Goal: Task Accomplishment & Management: Complete application form

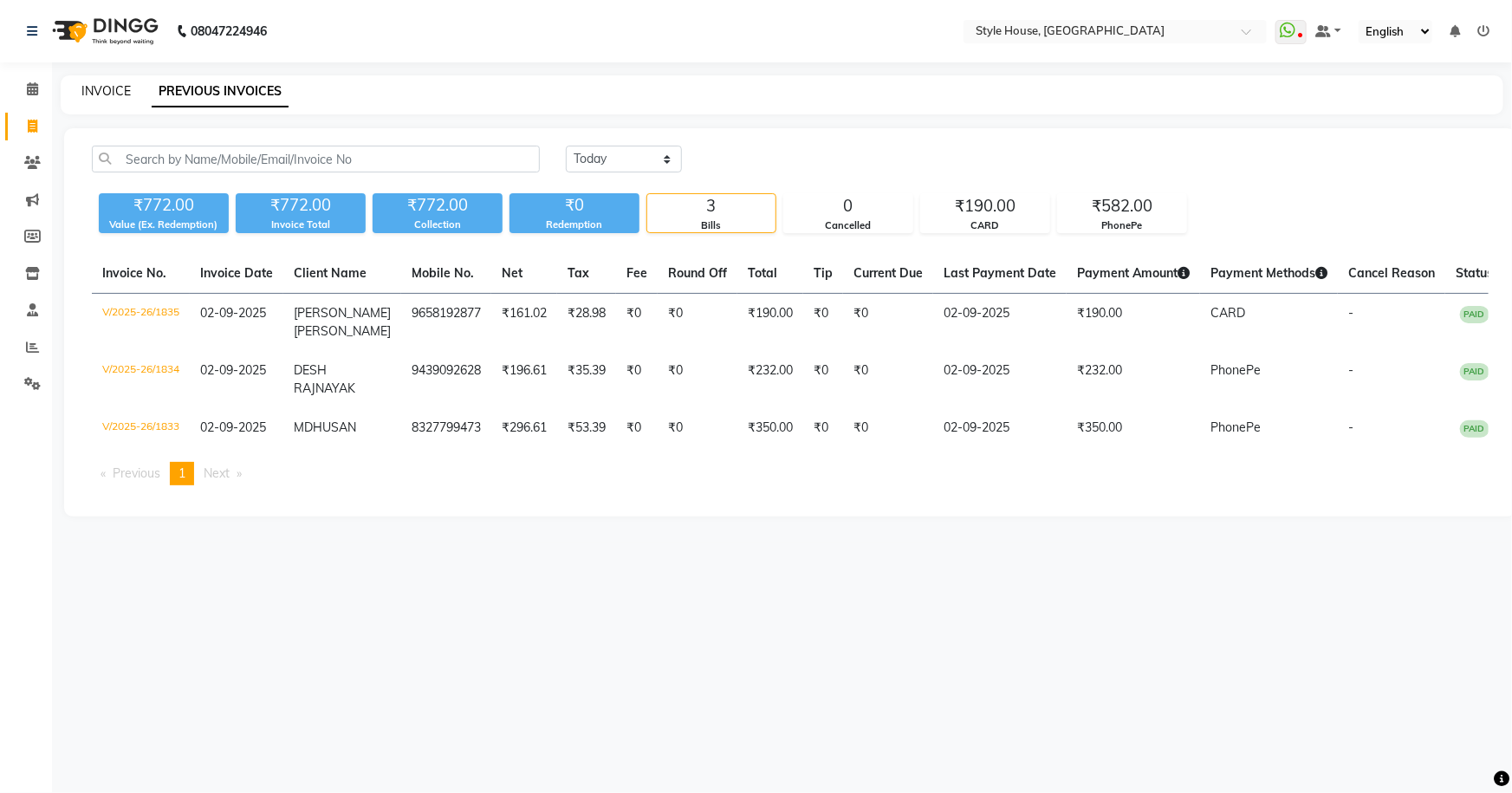
drag, startPoint x: 90, startPoint y: 84, endPoint x: 124, endPoint y: 61, distance: 41.0
click at [90, 84] on link "INVOICE" at bounding box center [106, 92] width 50 height 16
select select "service"
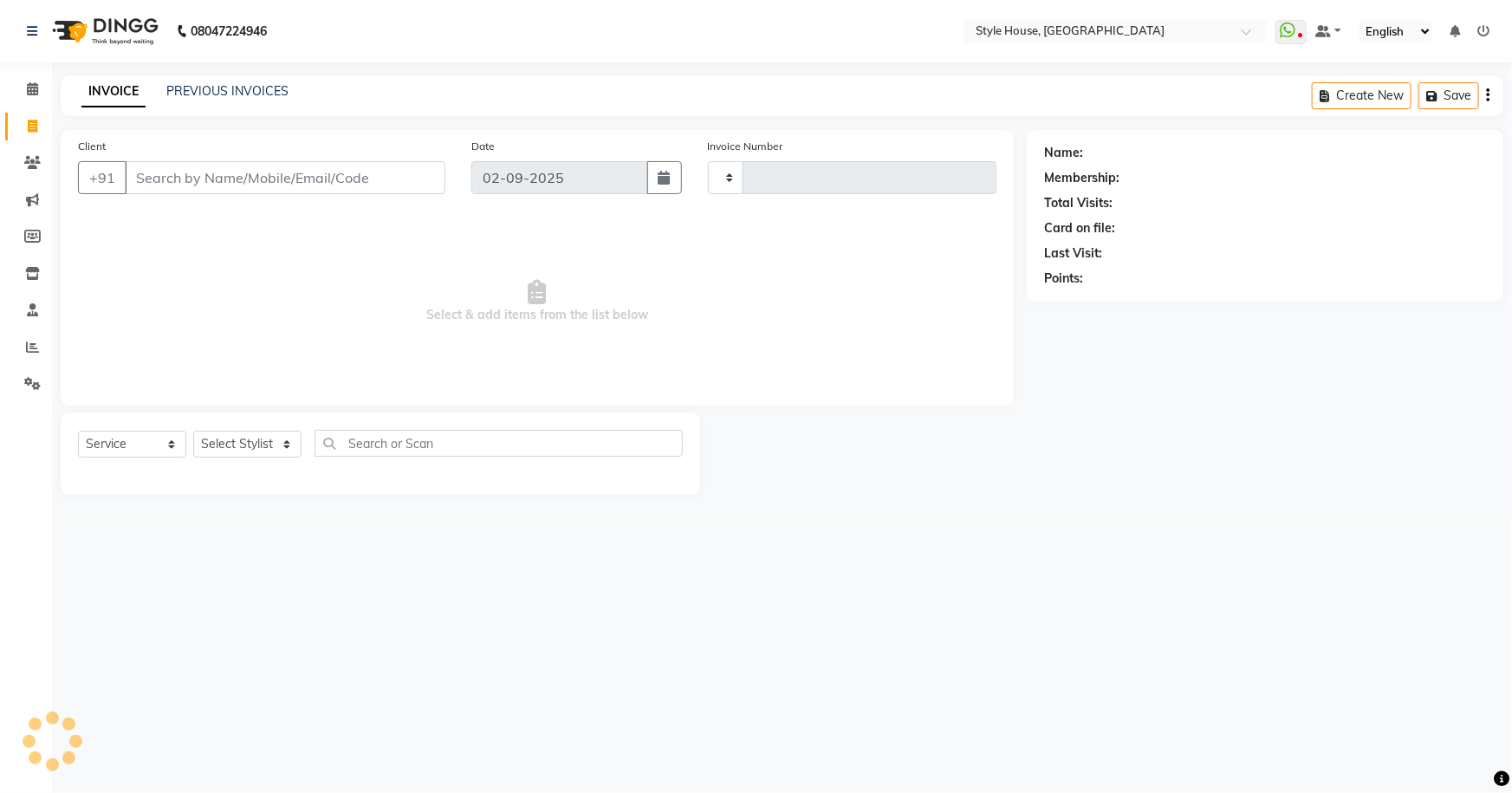
type input "1836"
select select "4237"
click at [292, 447] on select "Select Stylist [PERSON_NAME] [PERSON_NAME] [PERSON_NAME] [PERSON_NAME]([PERSON_…" at bounding box center [259, 444] width 131 height 27
select select "66462"
click at [193, 430] on select "Select Stylist [PERSON_NAME] [PERSON_NAME] [PERSON_NAME] [PERSON_NAME]([PERSON_…" at bounding box center [259, 444] width 131 height 27
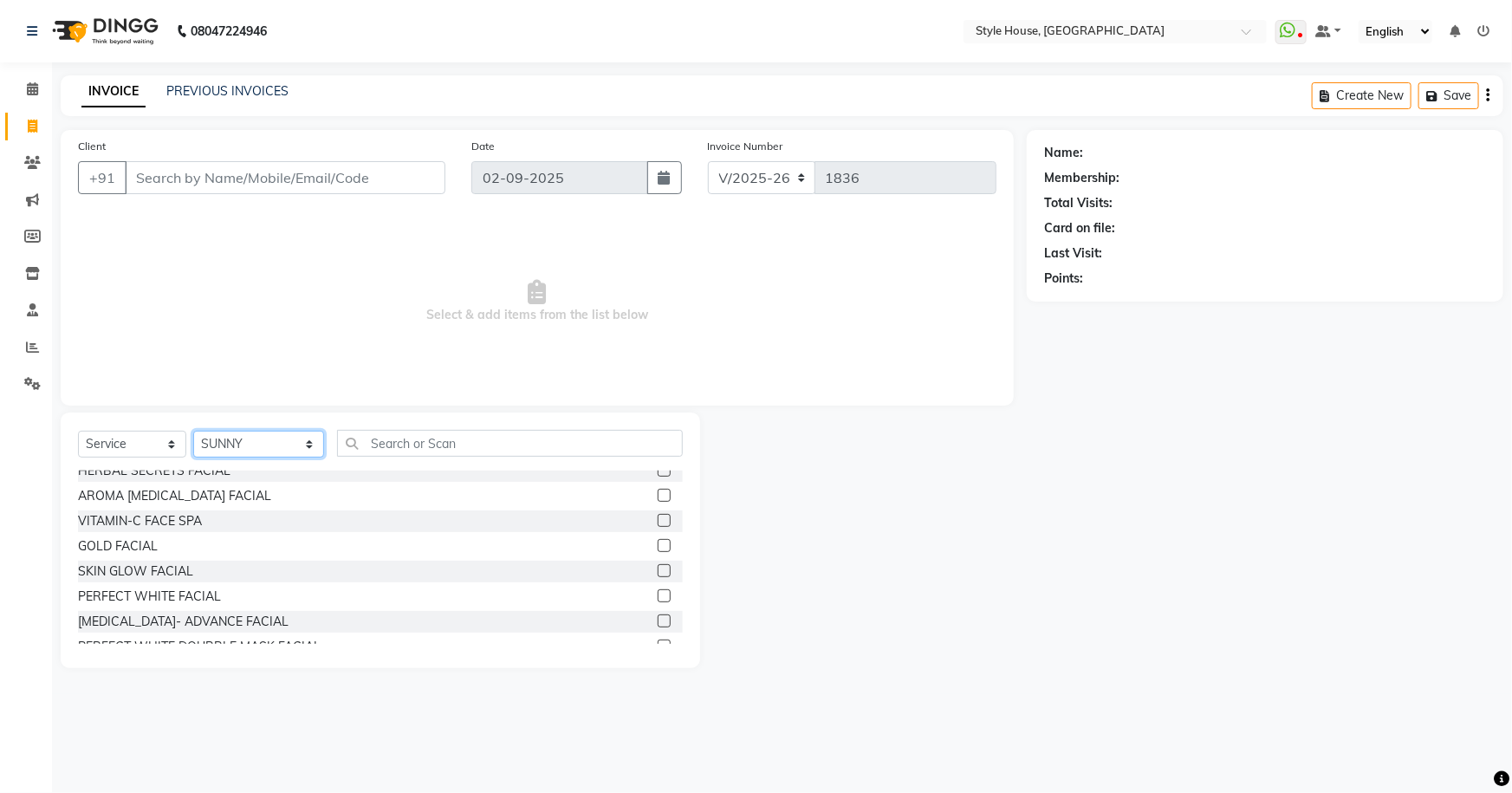
scroll to position [1102, 0]
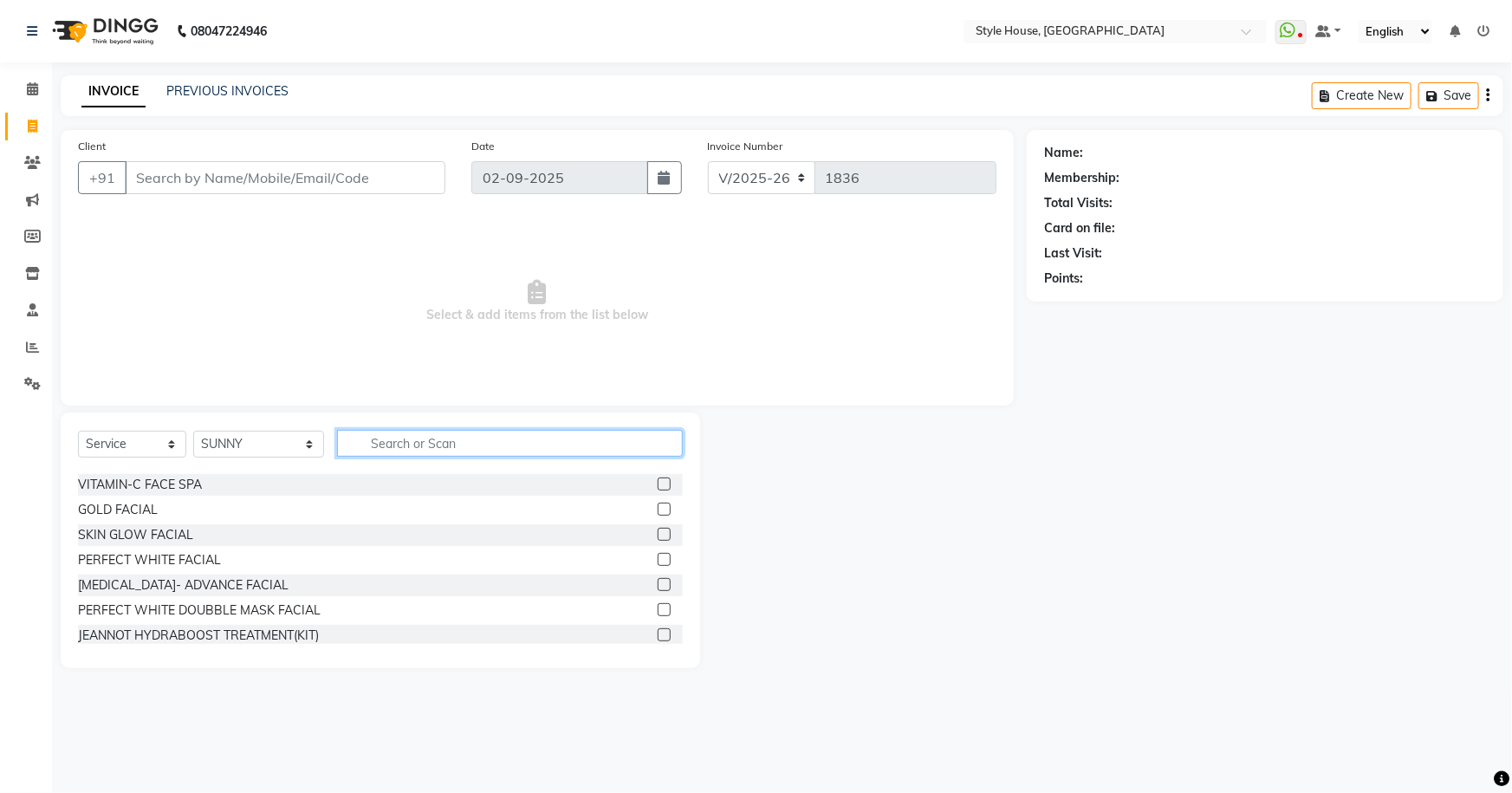
click at [400, 447] on input "text" at bounding box center [510, 443] width 347 height 27
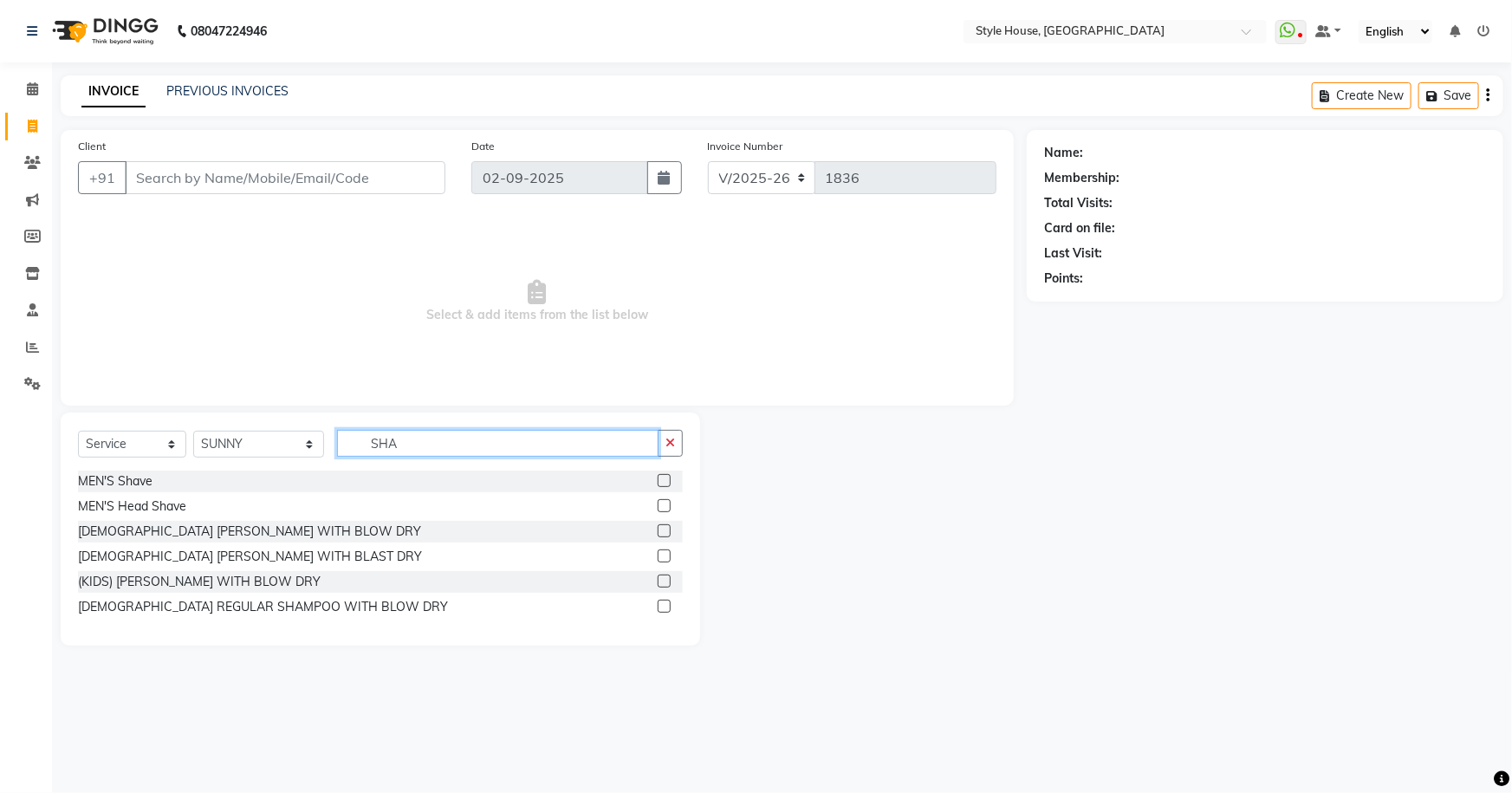
scroll to position [0, 0]
type input "SHA"
click at [663, 475] on label at bounding box center [664, 480] width 13 height 13
click at [663, 476] on input "checkbox" at bounding box center [663, 481] width 11 height 11
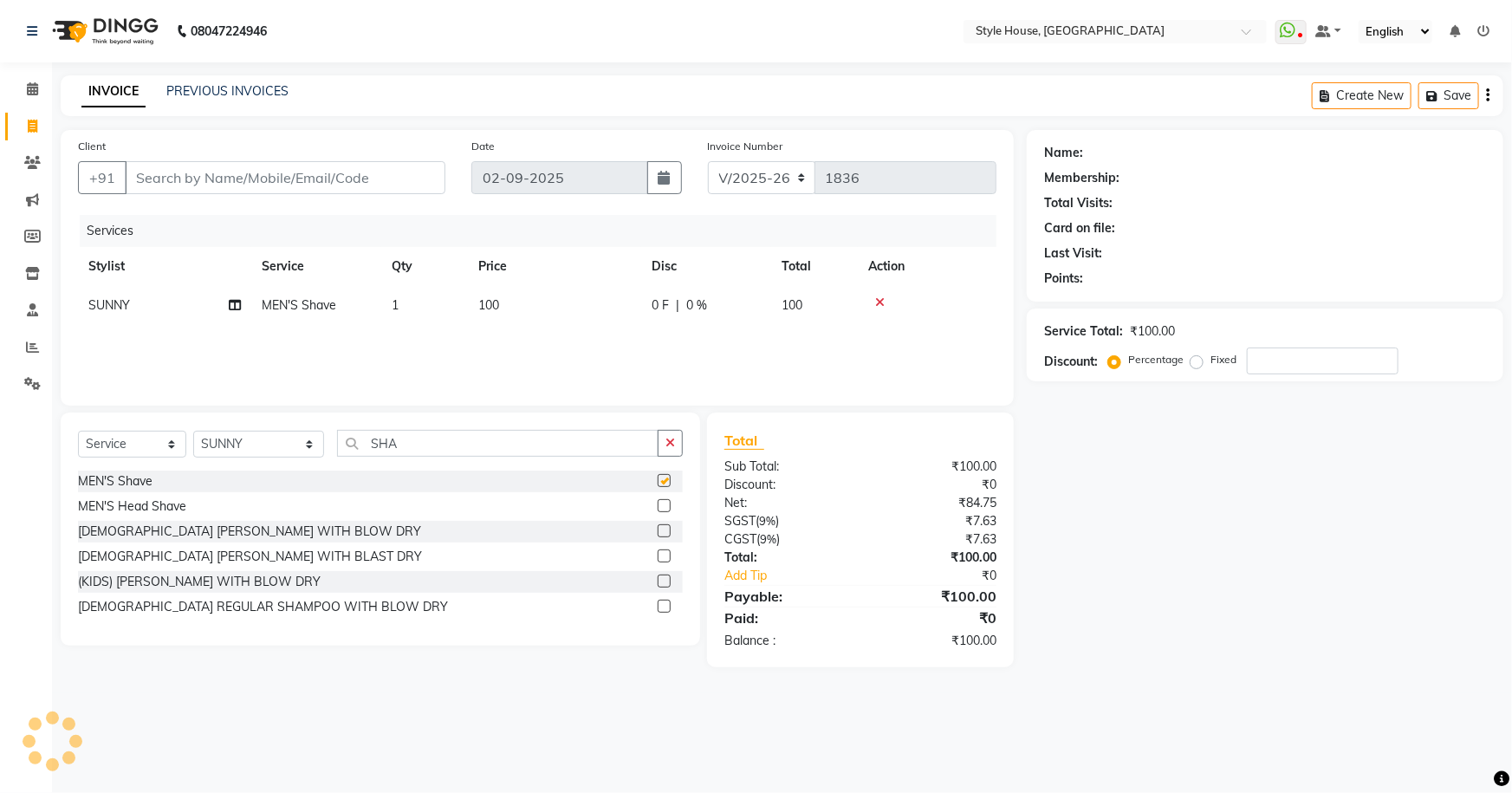
checkbox input "false"
click at [883, 302] on icon at bounding box center [880, 302] width 10 height 12
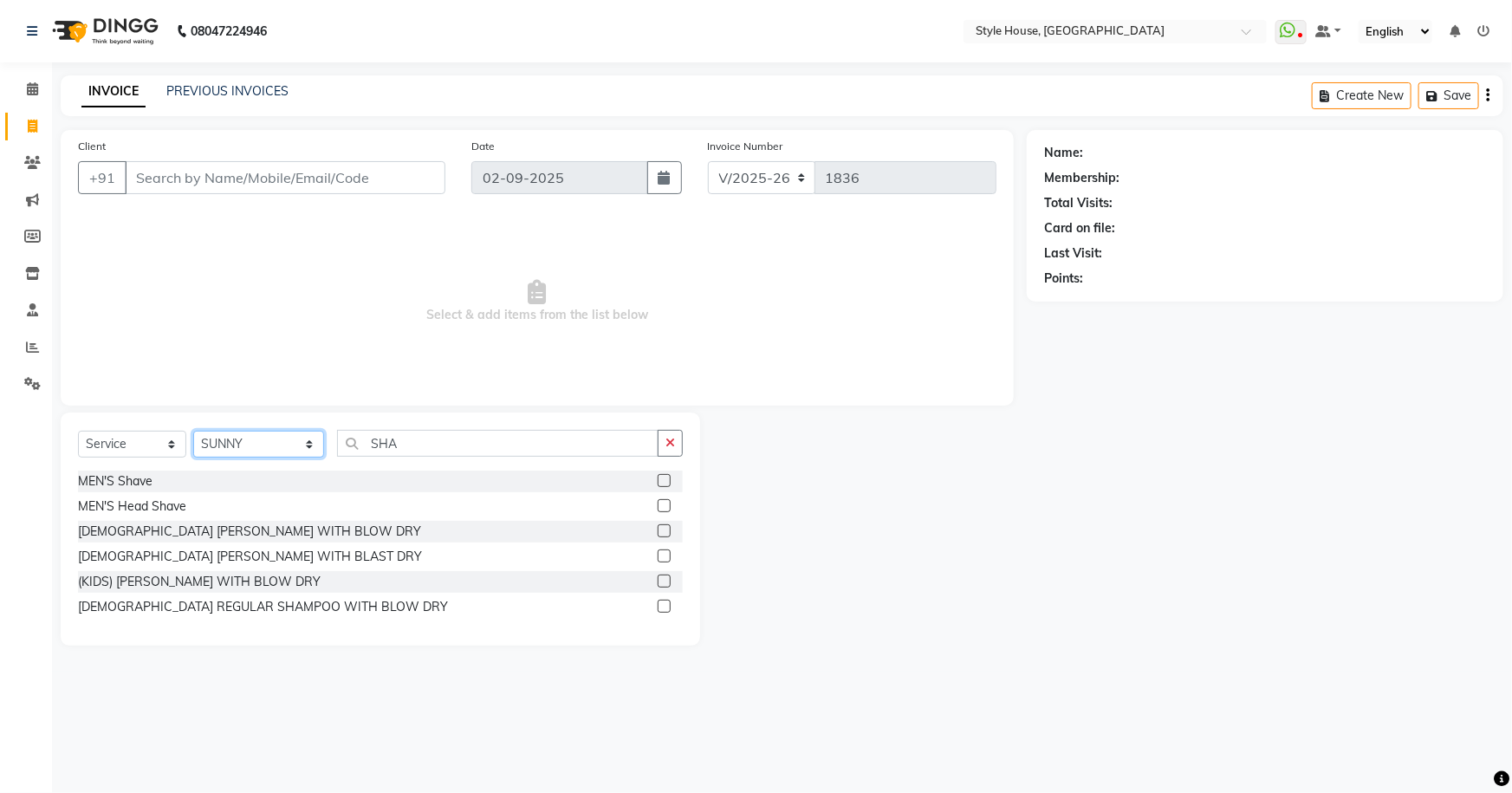
click at [287, 447] on select "Select Stylist [PERSON_NAME] [PERSON_NAME] [PERSON_NAME] [PERSON_NAME]([PERSON_…" at bounding box center [259, 444] width 131 height 27
select select
click at [193, 430] on select "Select Stylist [PERSON_NAME] [PERSON_NAME] [PERSON_NAME] [PERSON_NAME]([PERSON_…" at bounding box center [259, 444] width 131 height 27
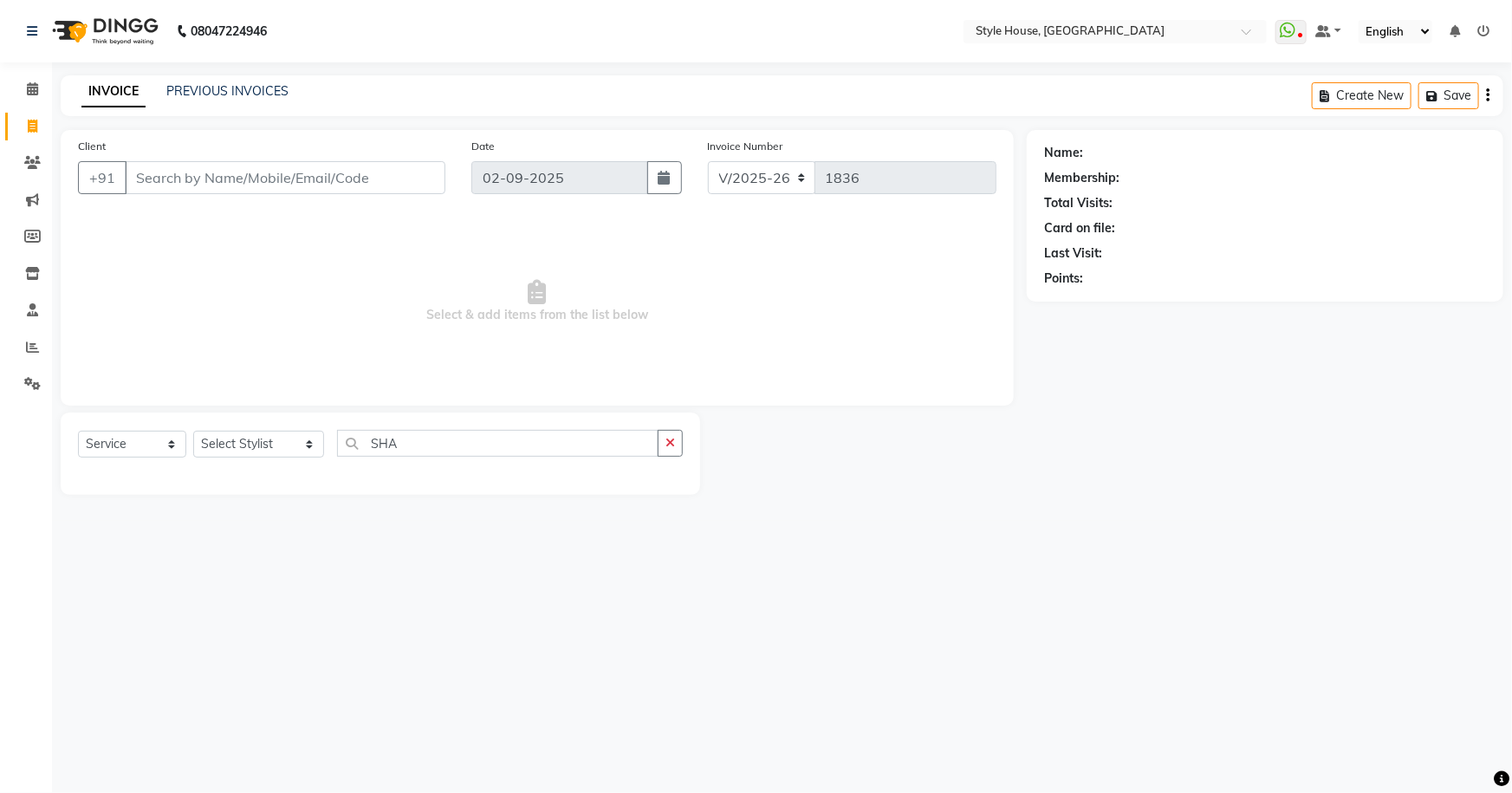
click at [616, 620] on div "08047224946 Select Location × Style House, Jk Road WhatsApp Status ✕ Status: Di…" at bounding box center [756, 396] width 1512 height 793
click at [243, 182] on input "Client" at bounding box center [285, 178] width 321 height 33
click at [317, 170] on input "Client" at bounding box center [285, 178] width 321 height 33
type input "7058657324"
click at [415, 181] on span "Add Client" at bounding box center [401, 178] width 69 height 17
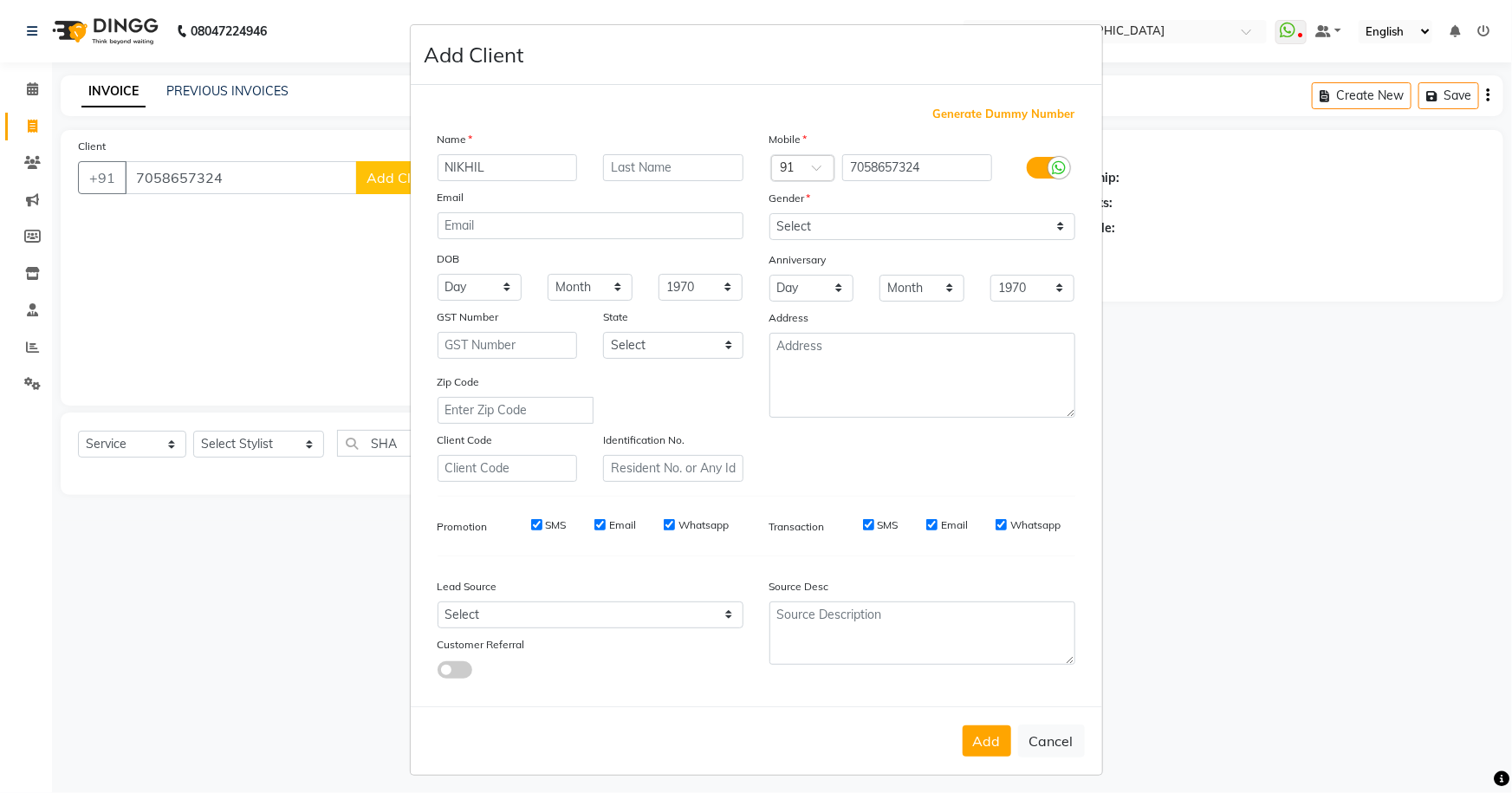
type input "NIKHIL"
click at [938, 230] on select "Select [DEMOGRAPHIC_DATA] [DEMOGRAPHIC_DATA] Other Prefer Not To Say" at bounding box center [921, 227] width 306 height 27
select select "[DEMOGRAPHIC_DATA]"
click at [769, 214] on select "Select [DEMOGRAPHIC_DATA] [DEMOGRAPHIC_DATA] Other Prefer Not To Say" at bounding box center [921, 227] width 306 height 27
click at [989, 746] on button "Add" at bounding box center [987, 742] width 49 height 31
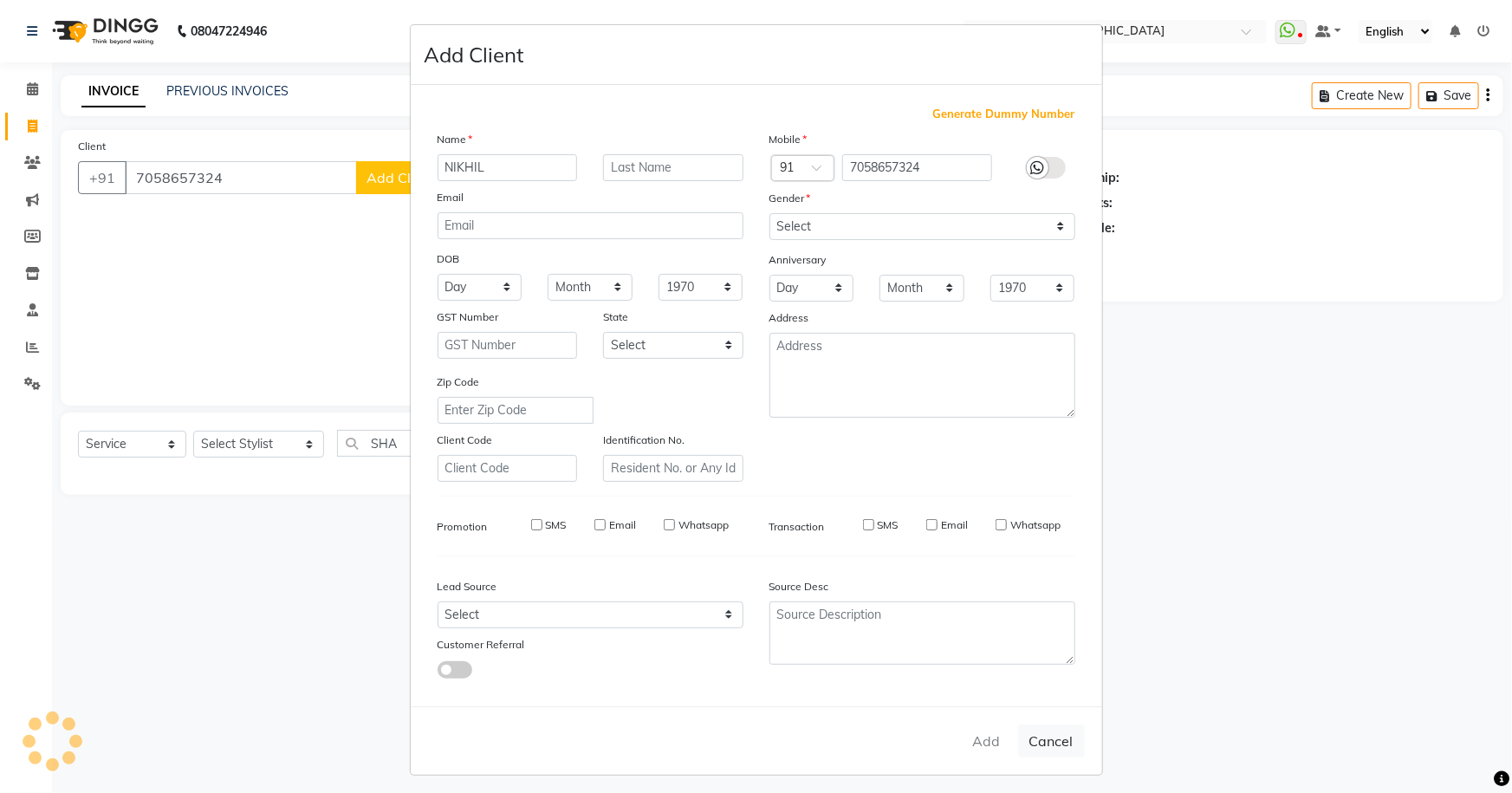
select select
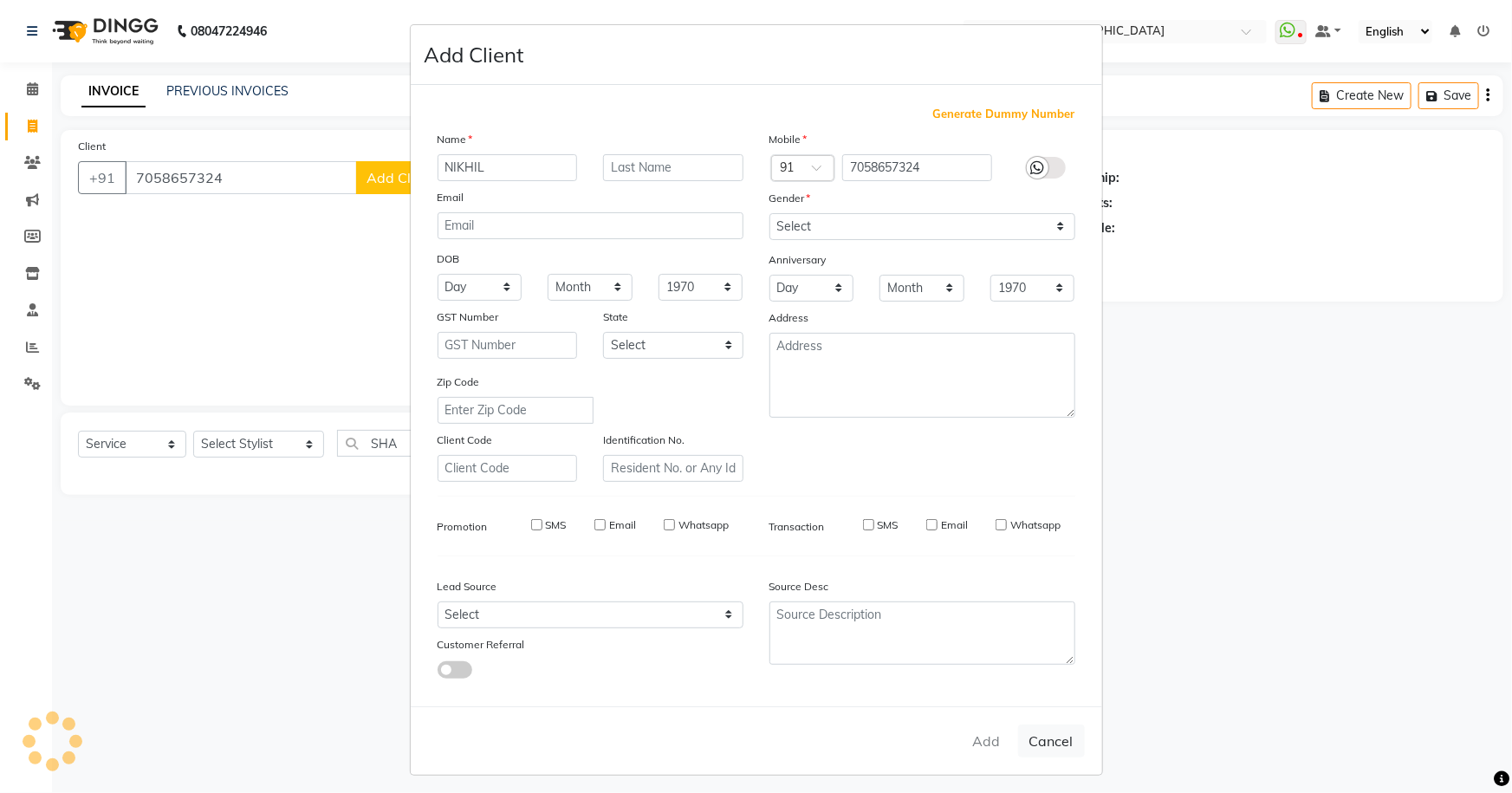
select select
checkbox input "false"
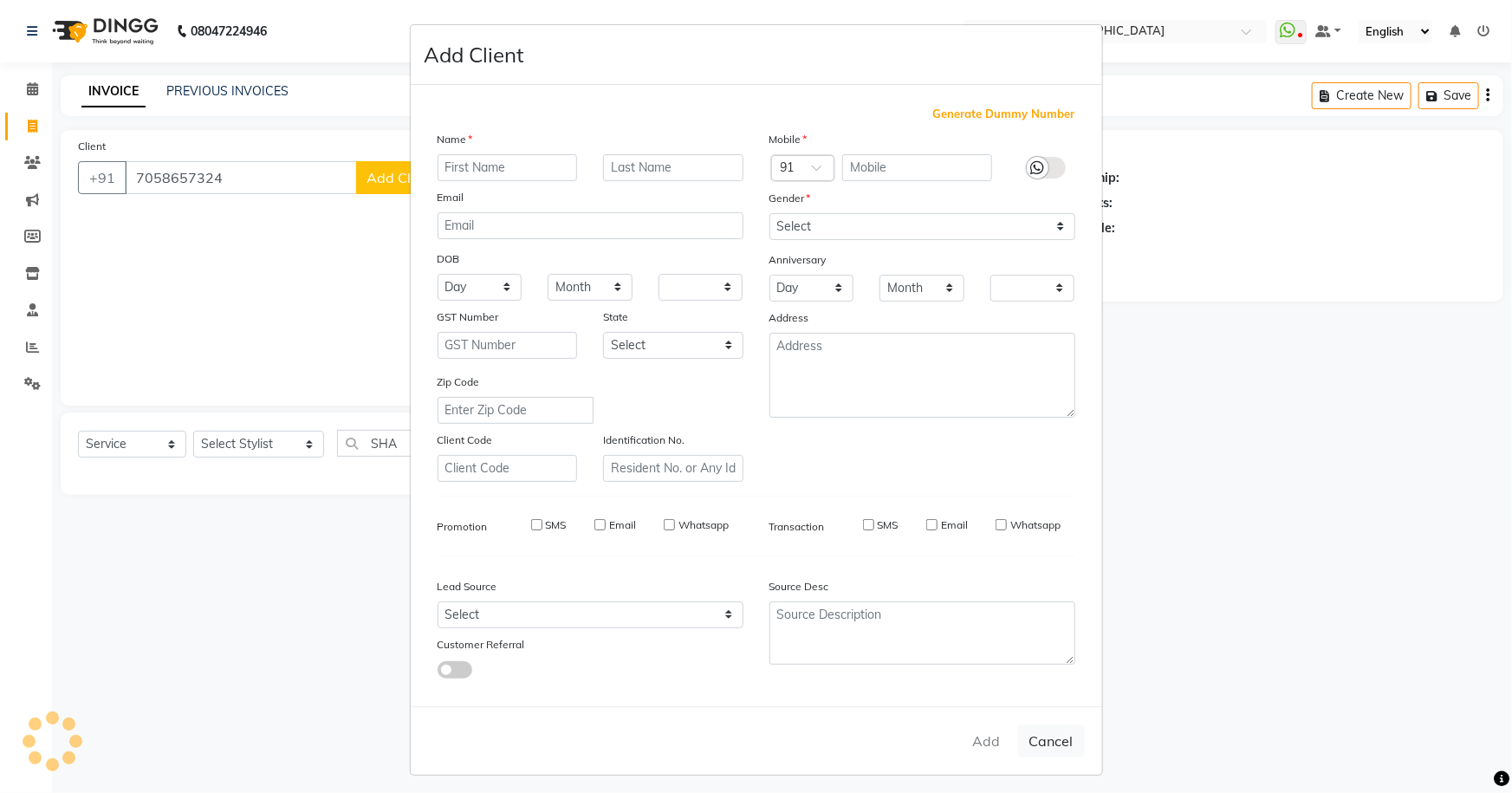
checkbox input "false"
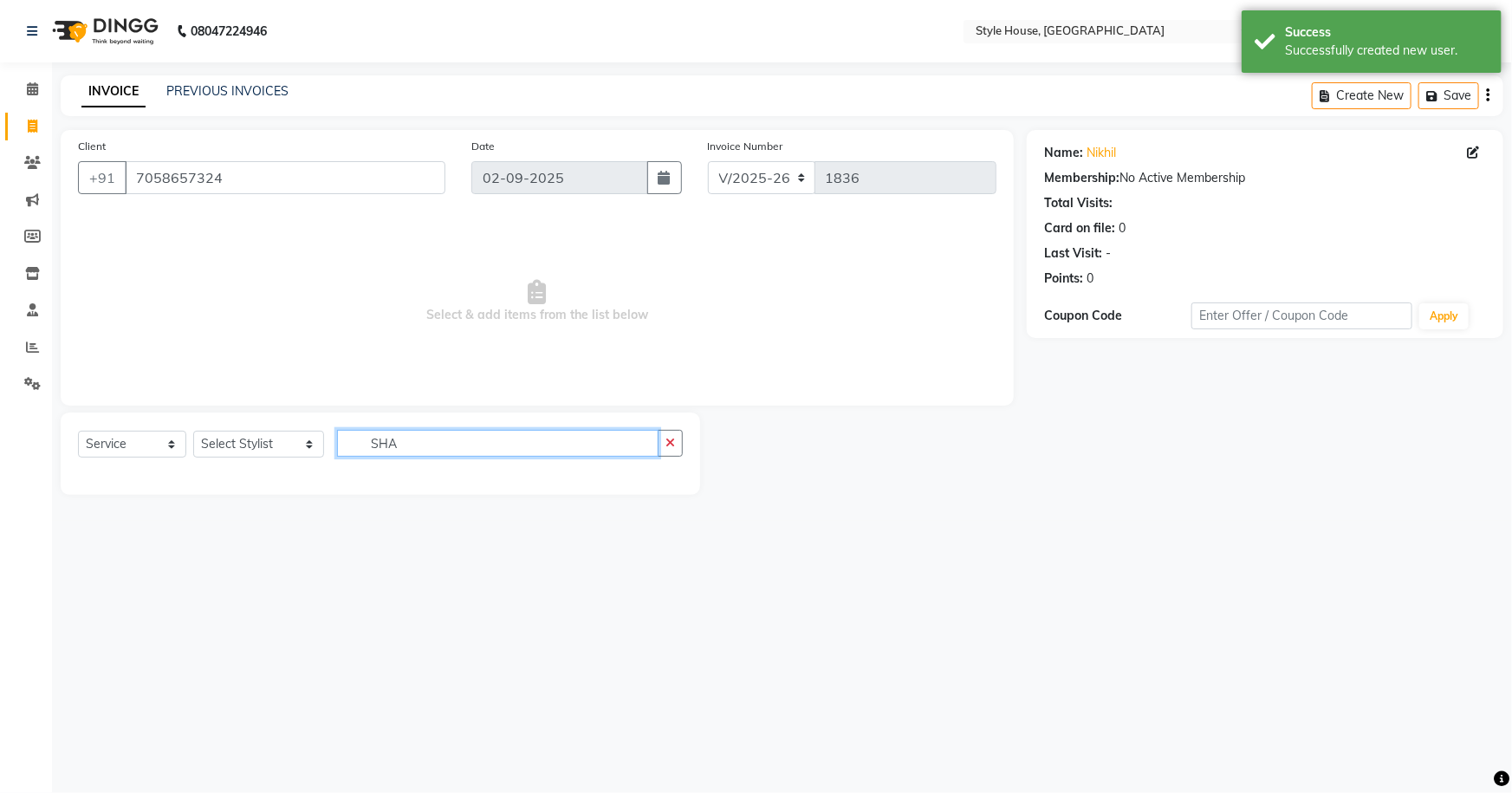
click at [406, 447] on input "SHA" at bounding box center [498, 443] width 322 height 27
type input "S"
click at [272, 444] on select "Select Stylist [PERSON_NAME] [PERSON_NAME] [PERSON_NAME] [PERSON_NAME]([PERSON_…" at bounding box center [259, 444] width 131 height 27
select select "49165"
click at [193, 430] on select "Select Stylist [PERSON_NAME] [PERSON_NAME] [PERSON_NAME] [PERSON_NAME]([PERSON_…" at bounding box center [259, 444] width 131 height 27
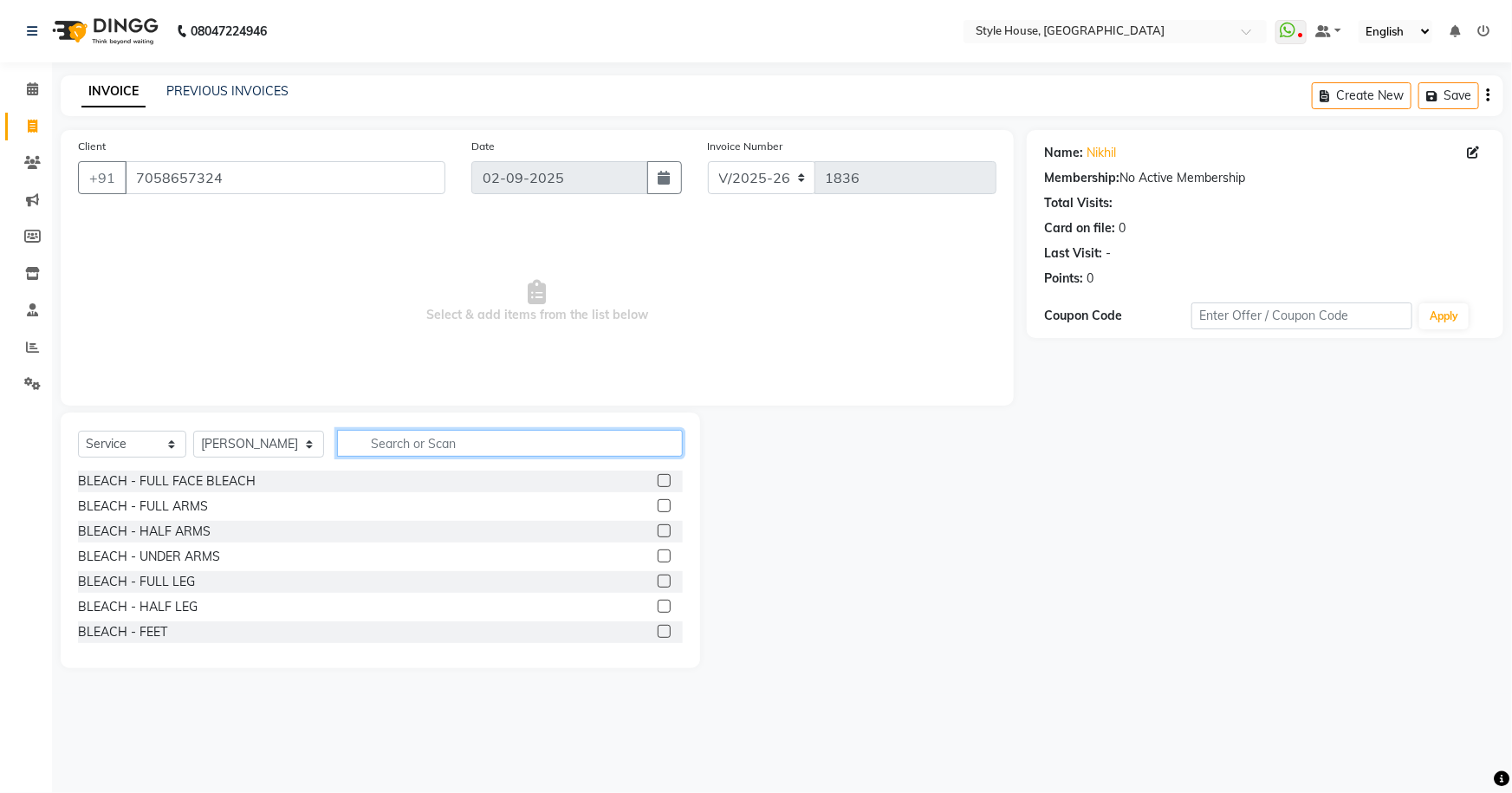
click at [454, 451] on input "text" at bounding box center [510, 443] width 347 height 27
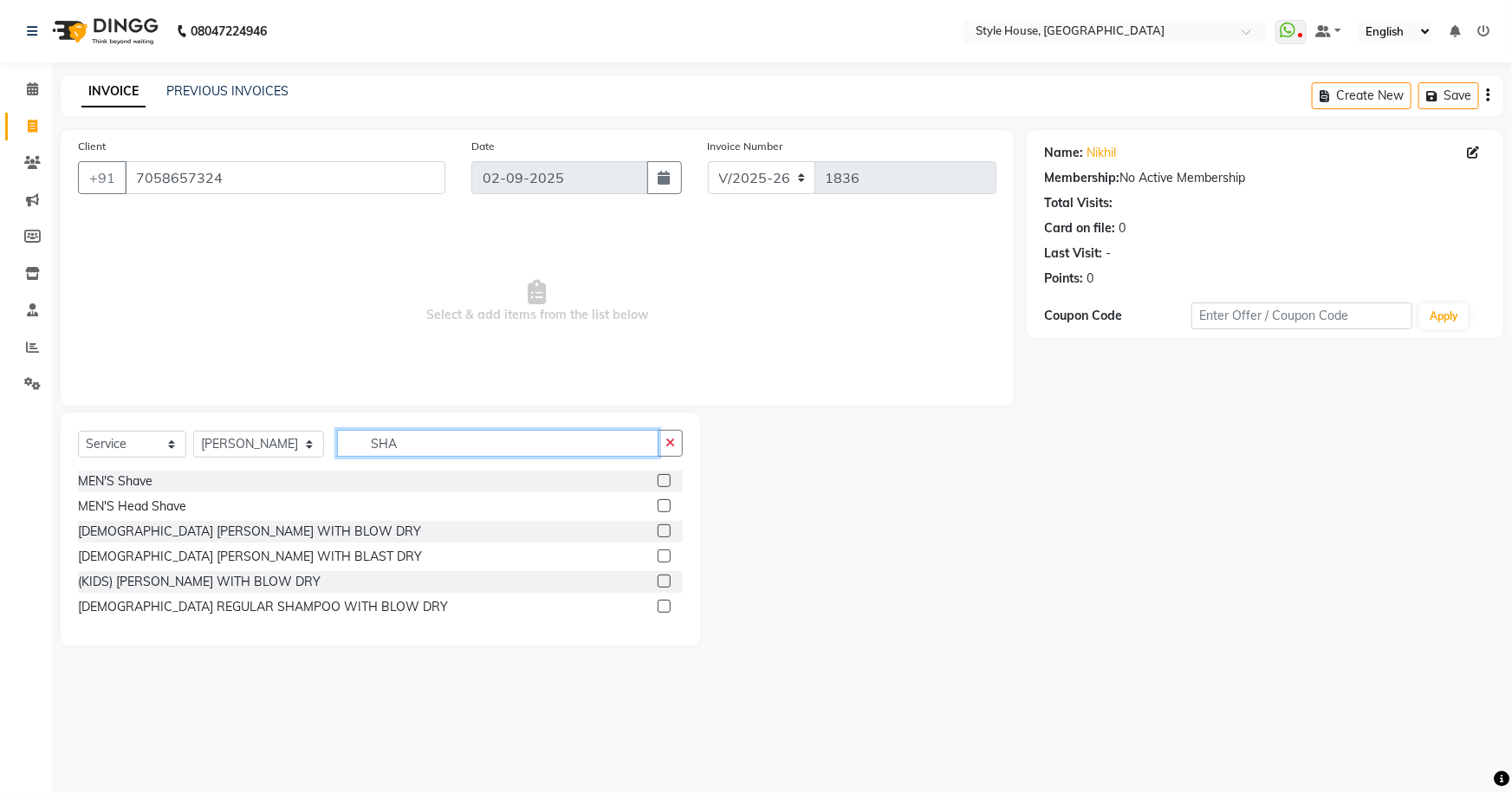
type input "SHA"
click at [658, 481] on label at bounding box center [664, 480] width 13 height 13
click at [658, 481] on input "checkbox" at bounding box center [663, 481] width 11 height 11
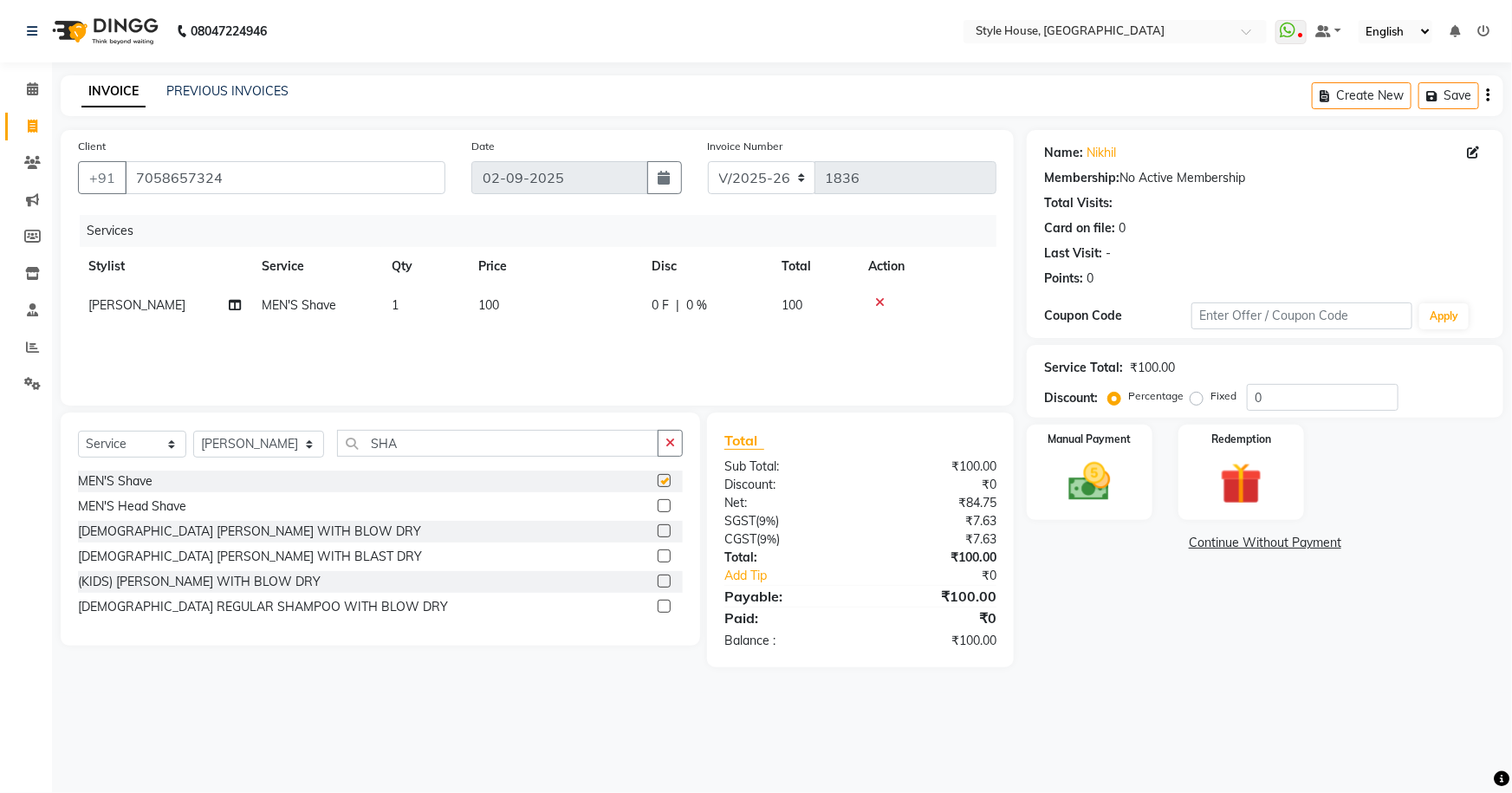
checkbox input "false"
click at [1089, 477] on img at bounding box center [1090, 482] width 71 height 51
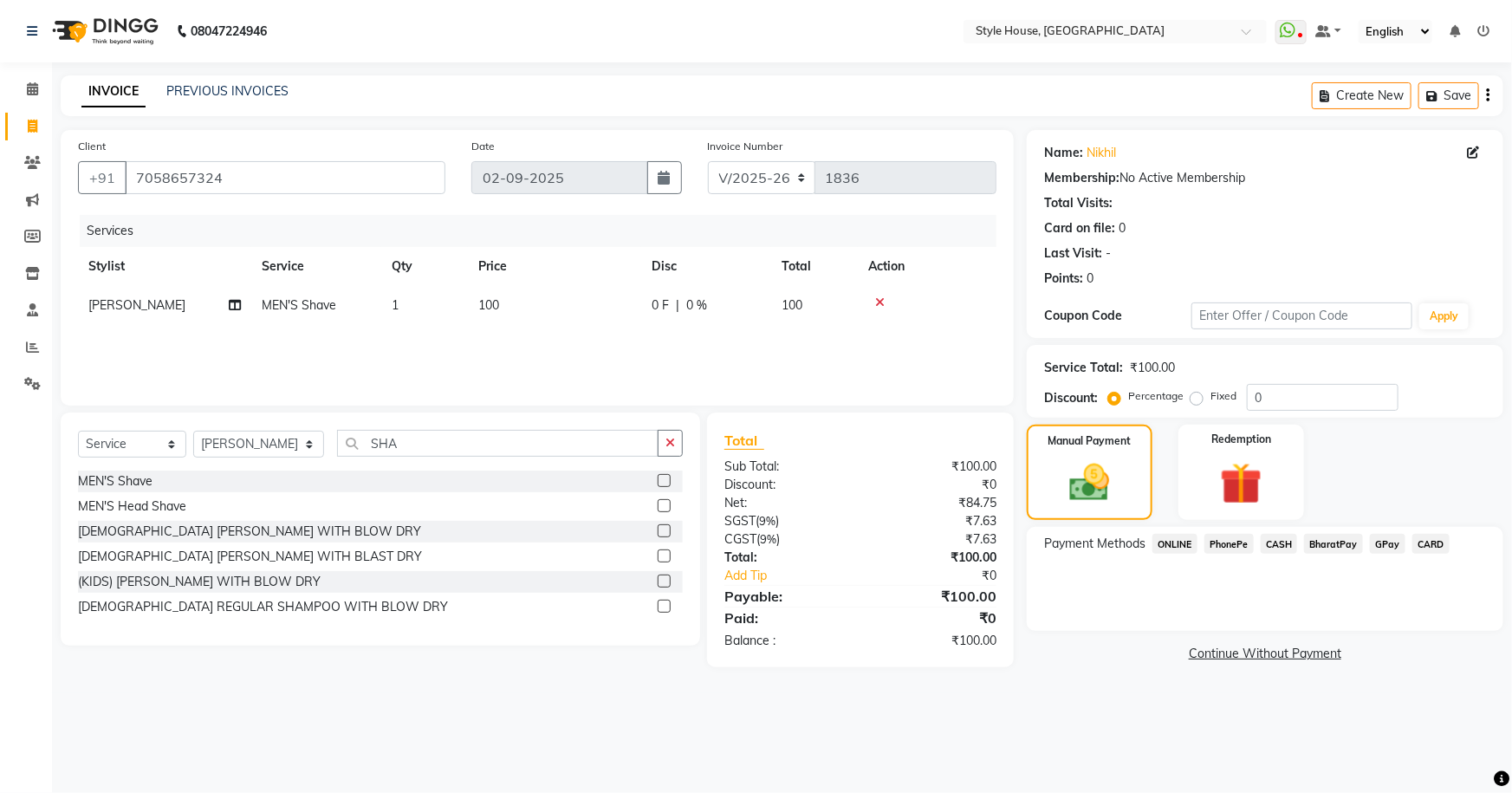
click at [1231, 546] on span "PhonePe" at bounding box center [1229, 544] width 50 height 20
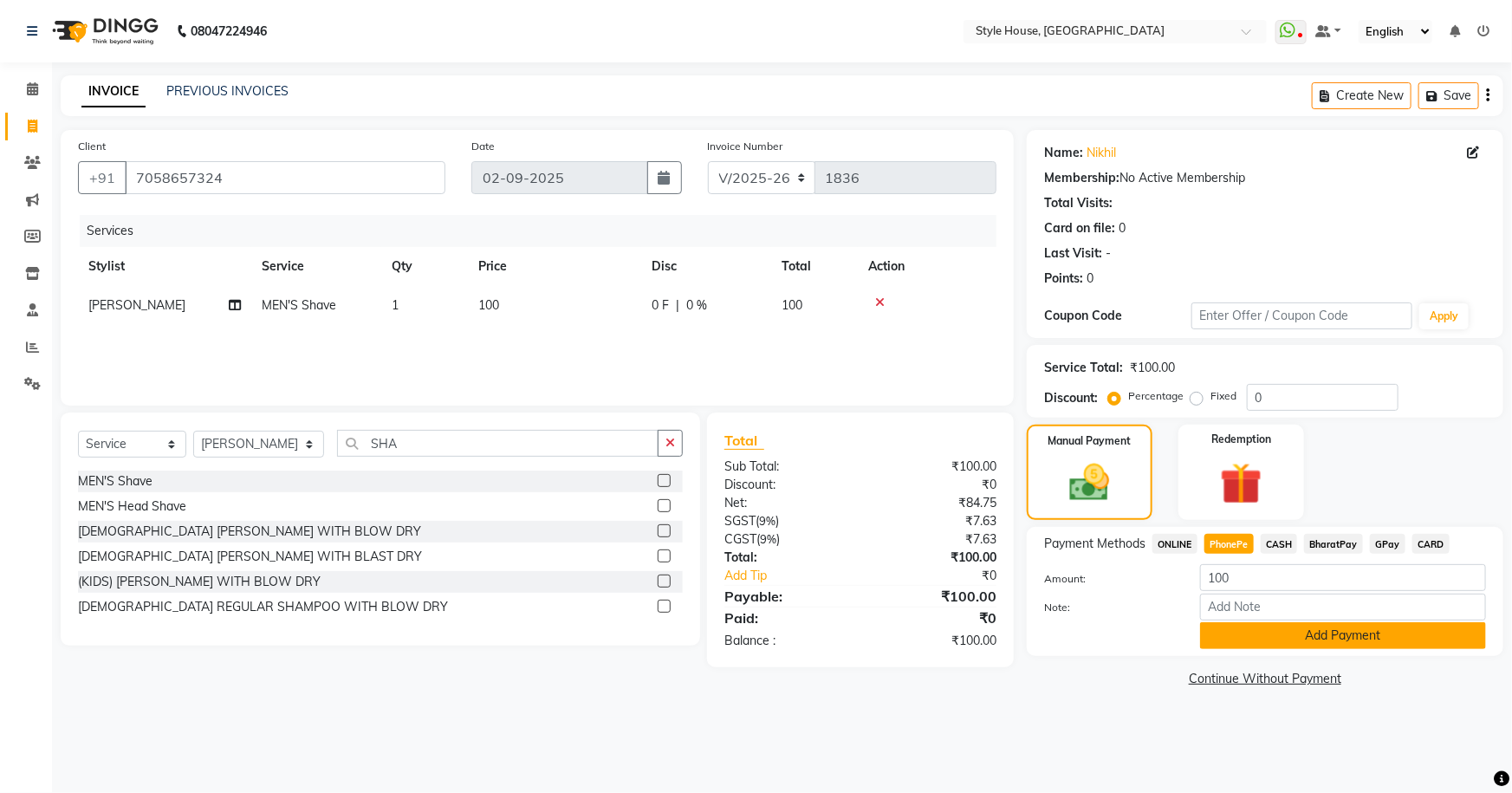
click at [1299, 639] on button "Add Payment" at bounding box center [1343, 635] width 286 height 27
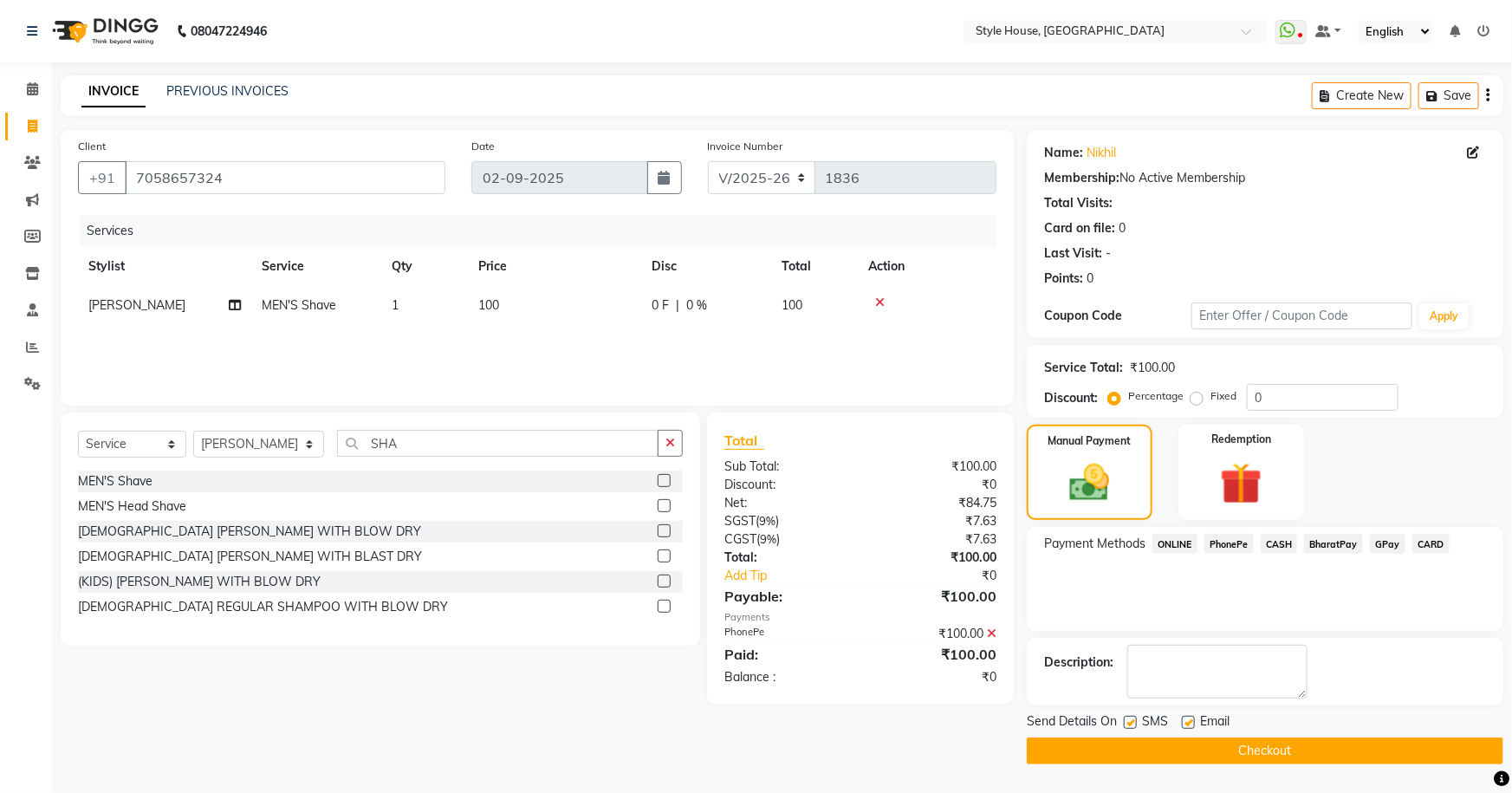
click at [1257, 753] on button "Checkout" at bounding box center [1265, 751] width 476 height 27
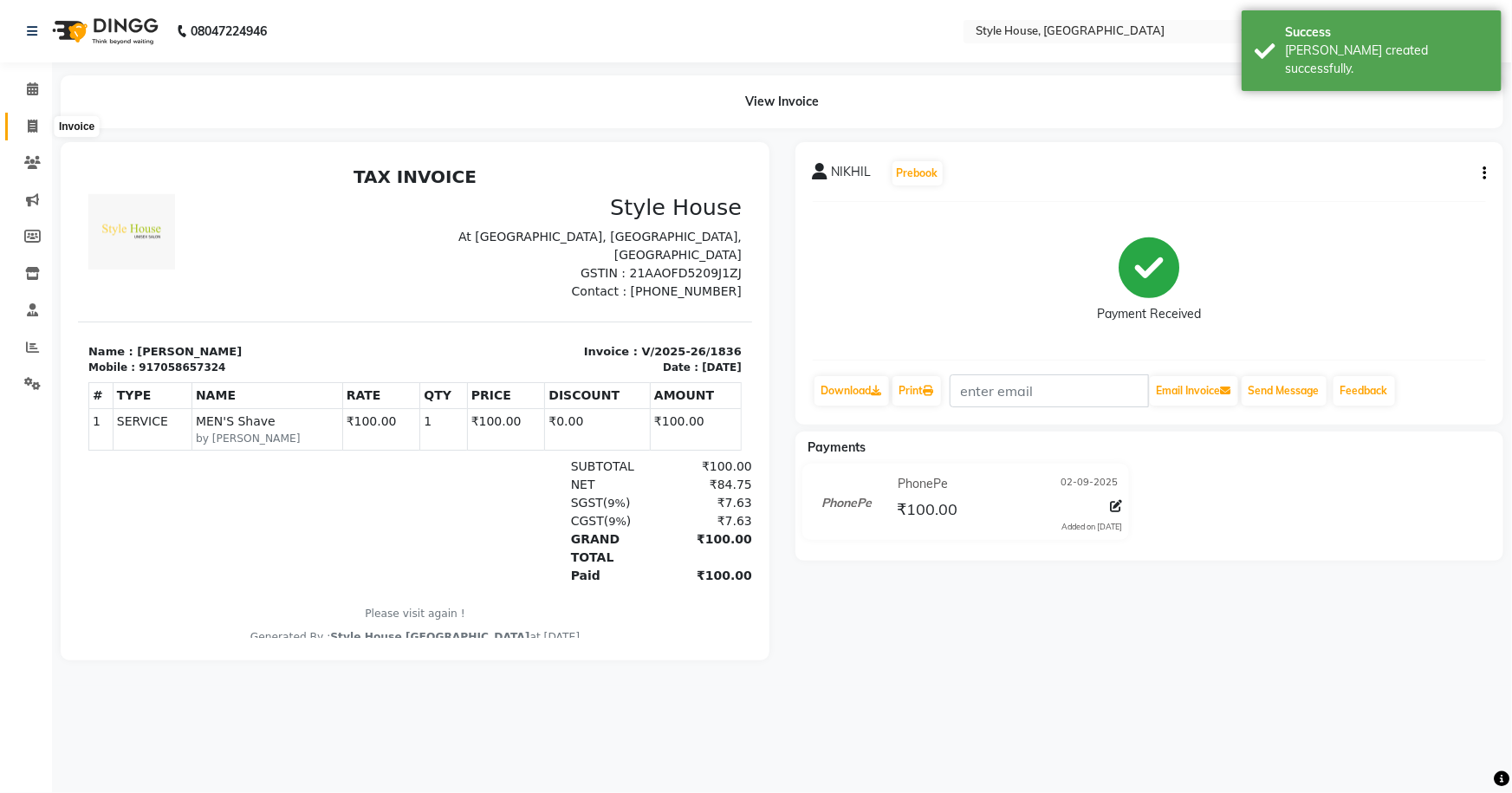
click at [35, 123] on icon at bounding box center [32, 125] width 10 height 13
select select "service"
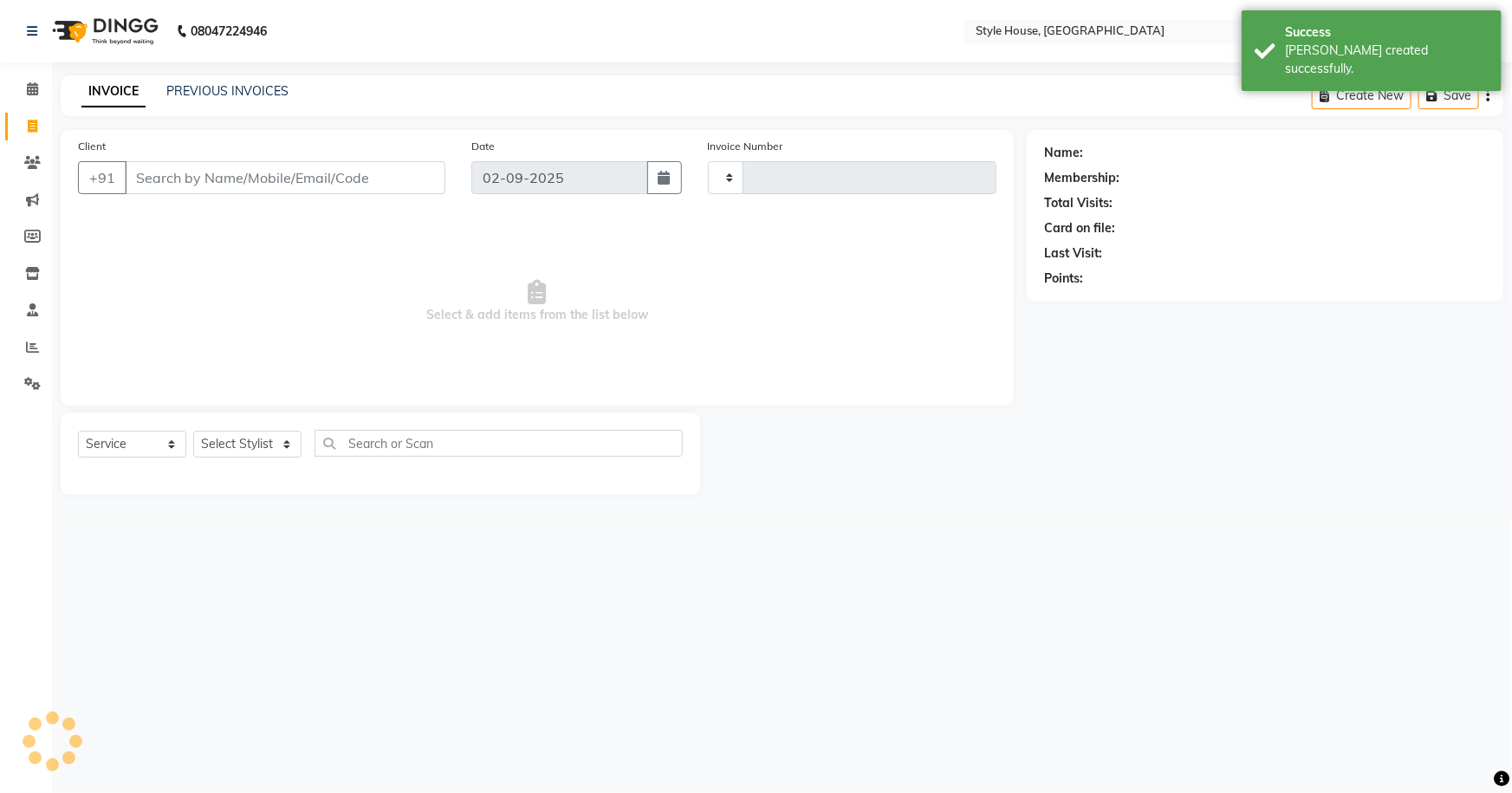
type input "1837"
select select "4237"
click at [216, 89] on link "PREVIOUS INVOICES" at bounding box center [227, 92] width 122 height 16
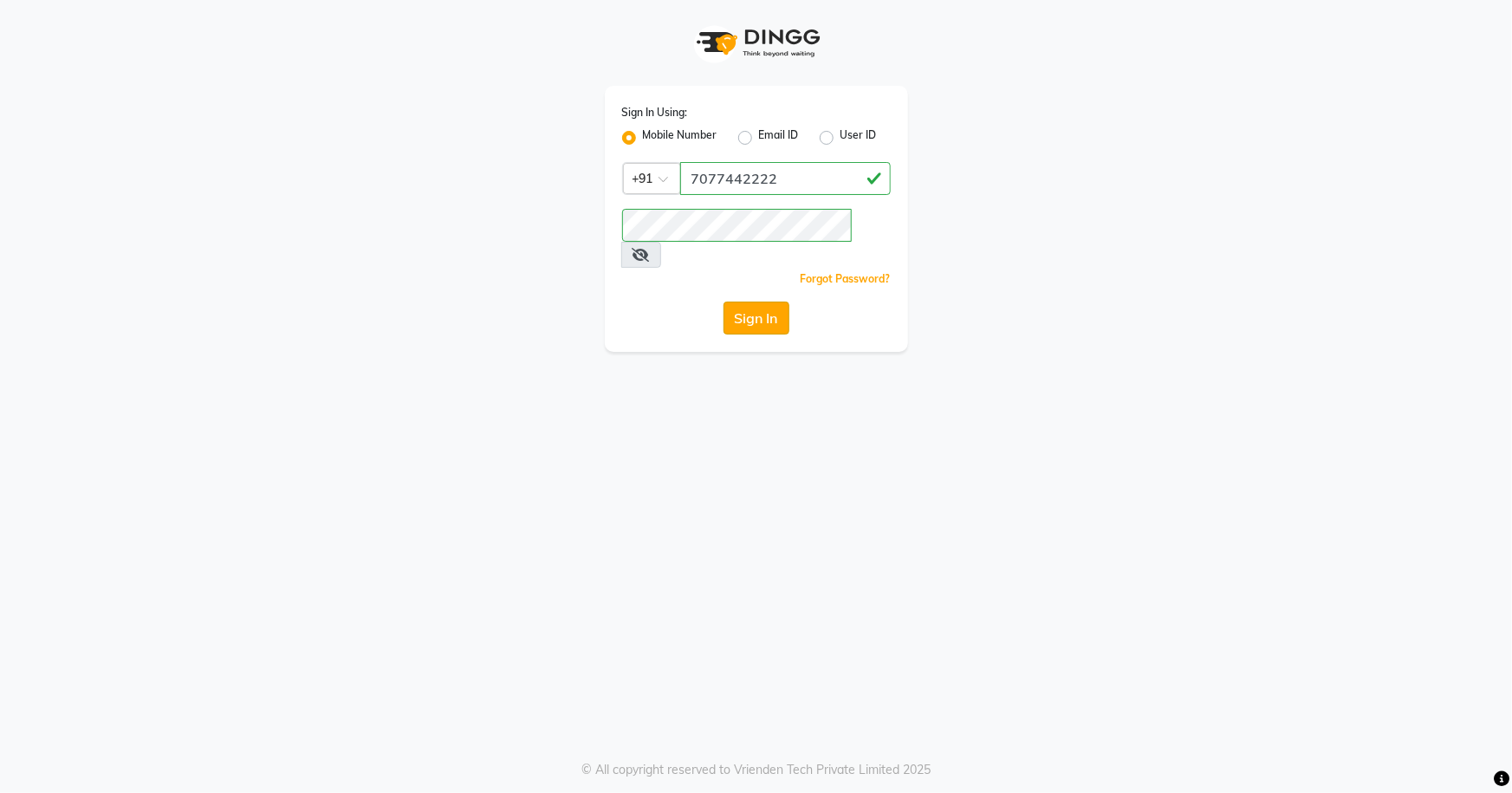
click at [760, 302] on button "Sign In" at bounding box center [757, 318] width 66 height 33
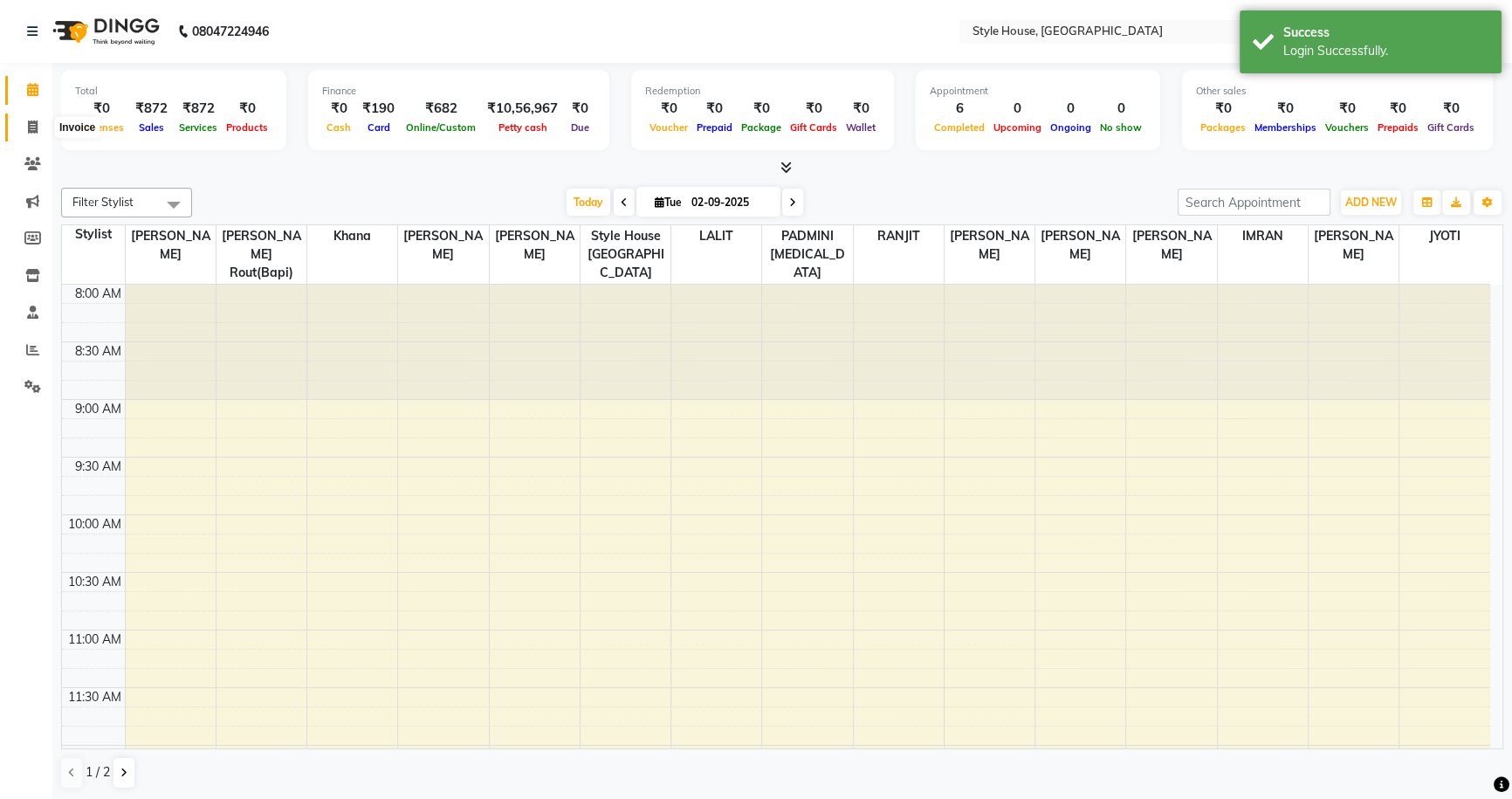
click at [36, 121] on icon at bounding box center [32, 126] width 10 height 13
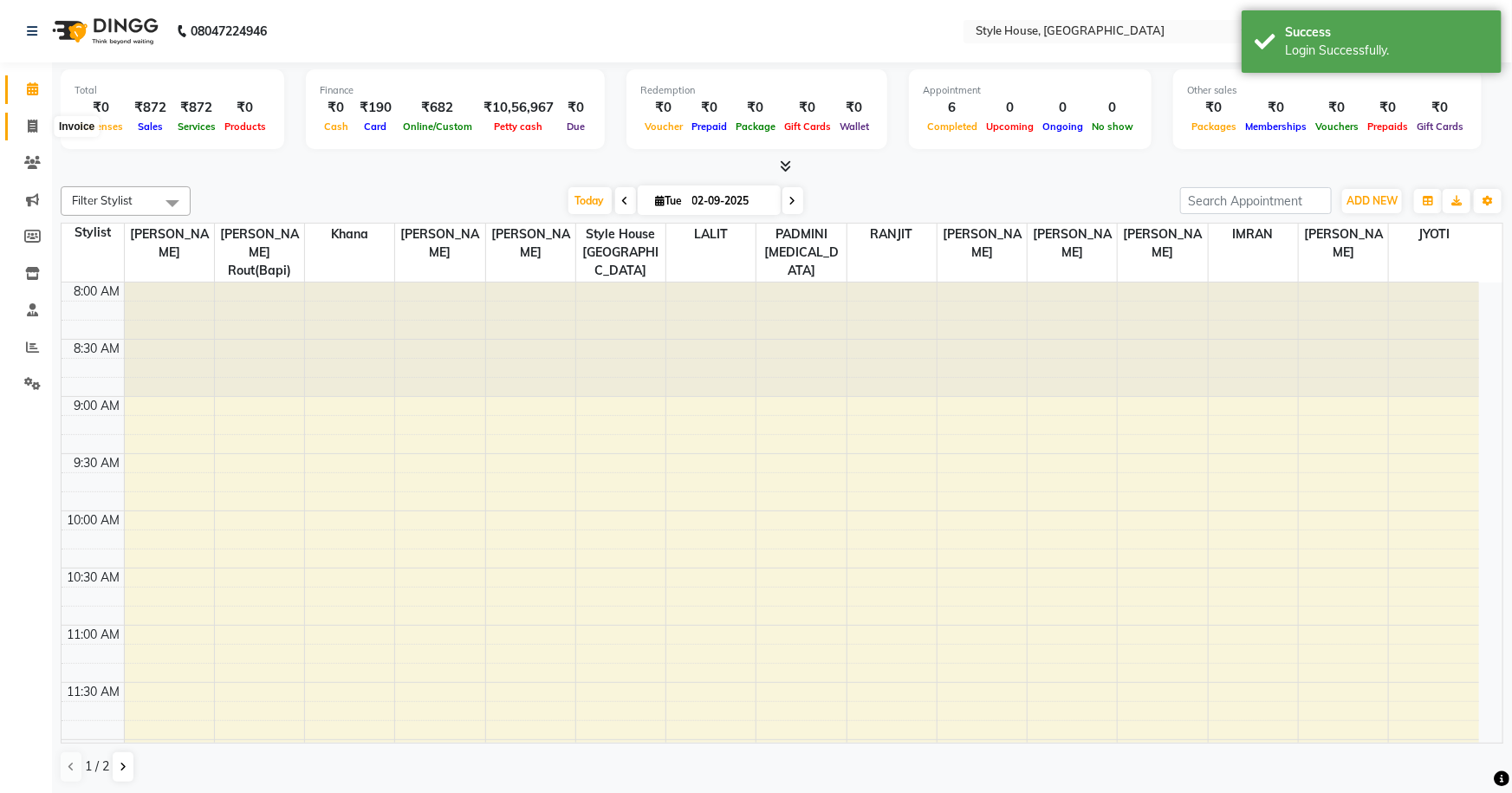
select select "service"
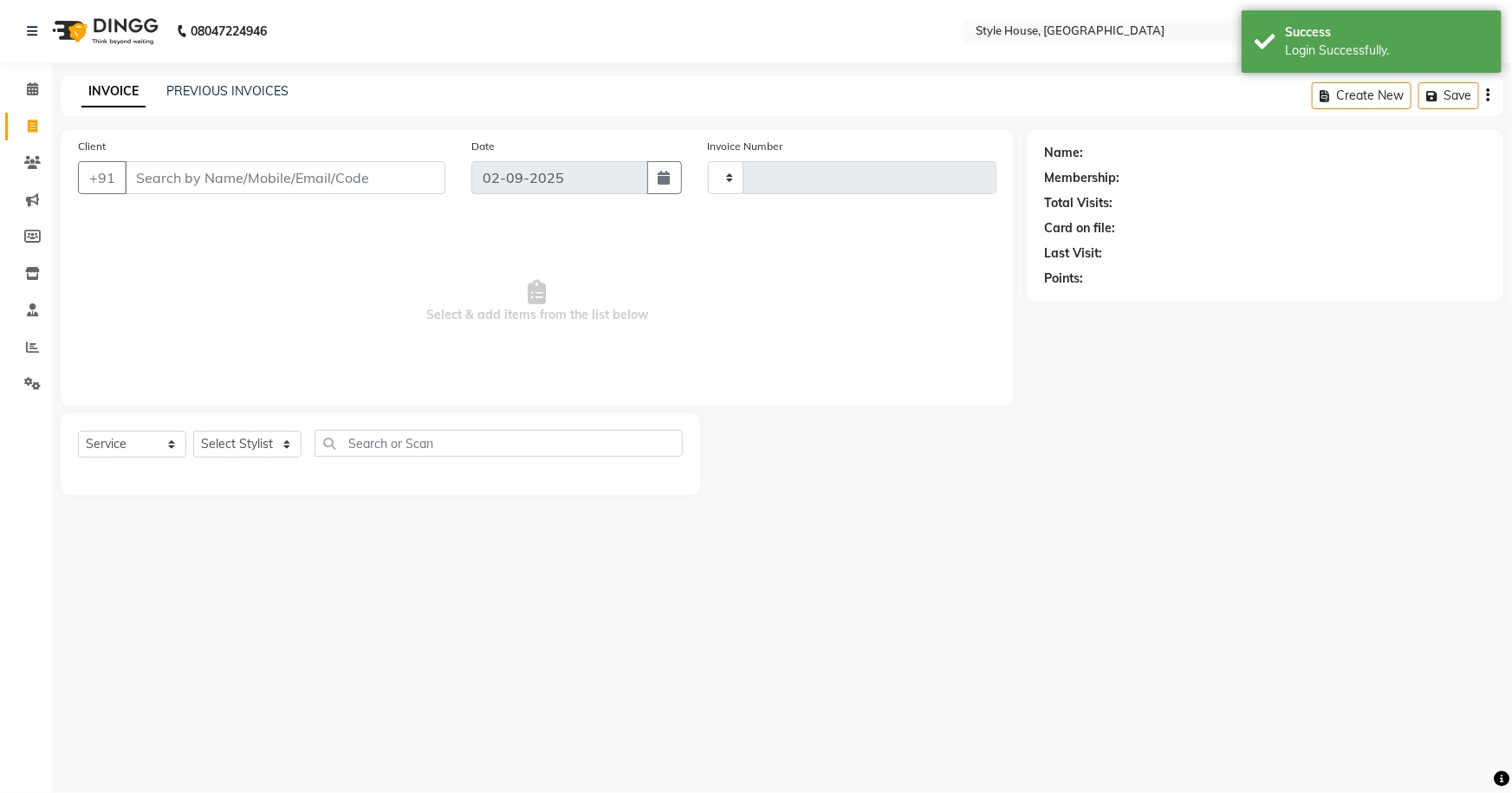
type input "1837"
select select "4237"
click at [216, 85] on link "PREVIOUS INVOICES" at bounding box center [227, 92] width 122 height 16
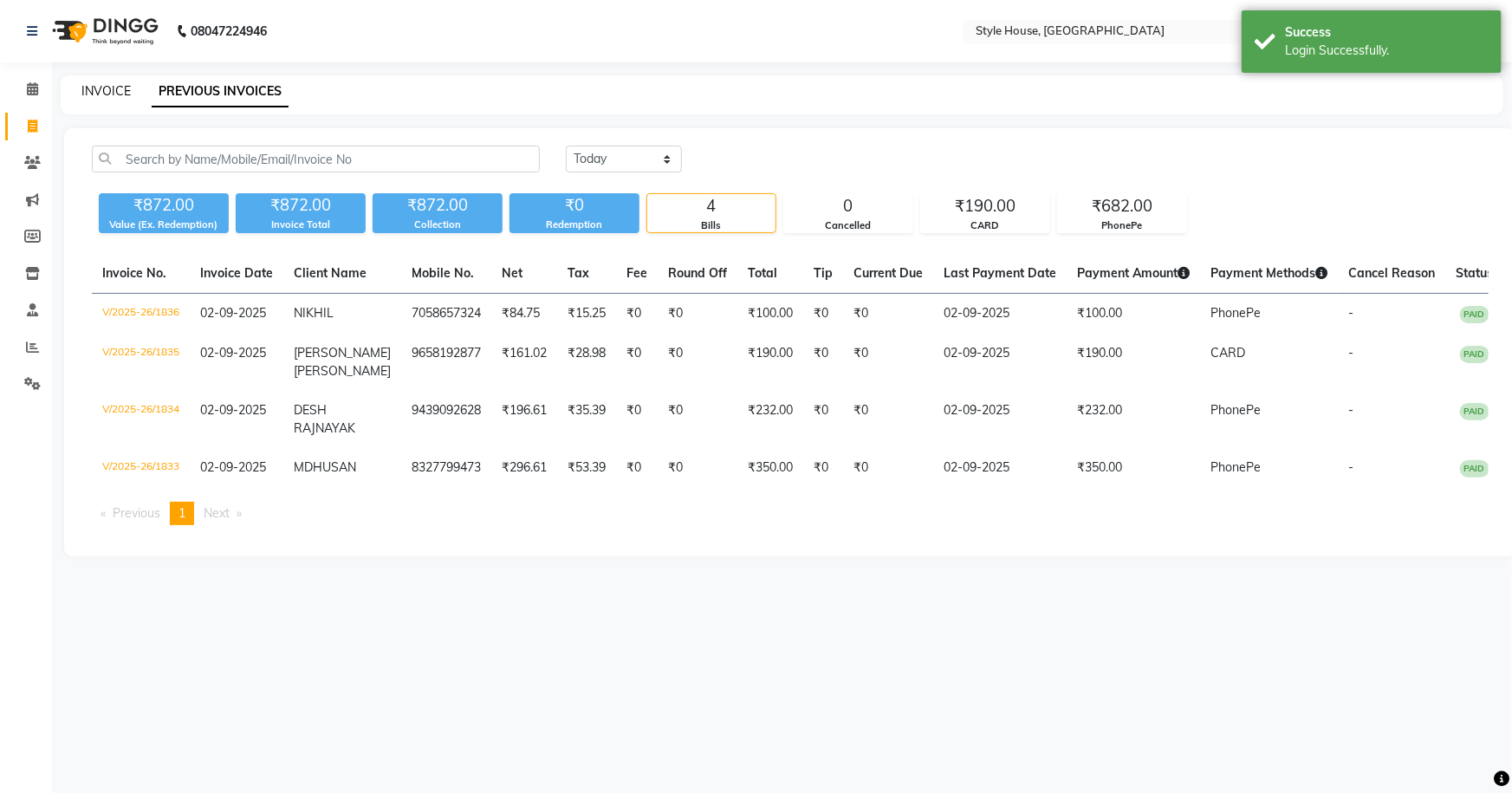
click at [111, 92] on link "INVOICE" at bounding box center [106, 92] width 50 height 16
select select "4237"
select select "service"
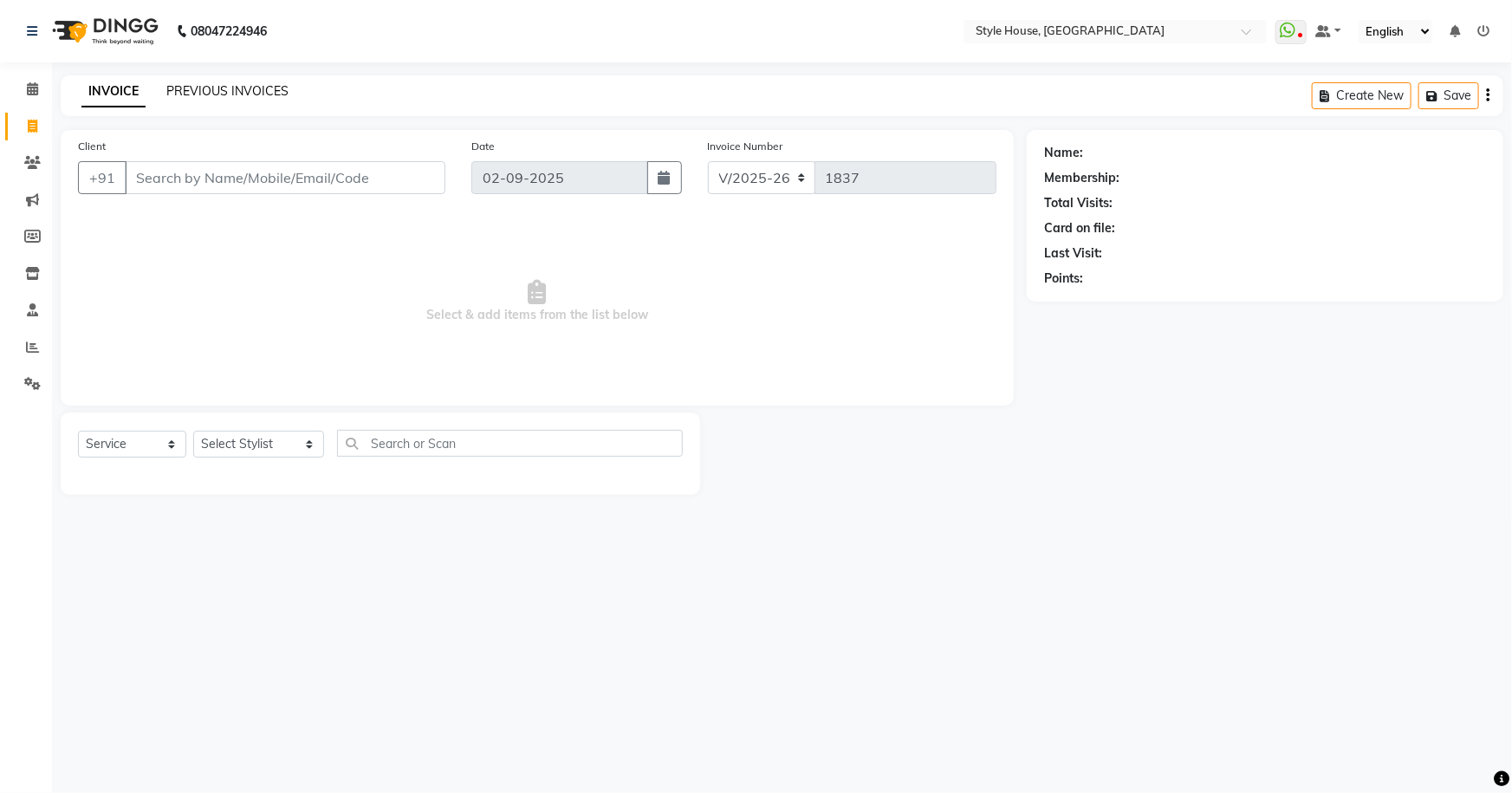
click at [205, 86] on link "PREVIOUS INVOICES" at bounding box center [227, 92] width 122 height 16
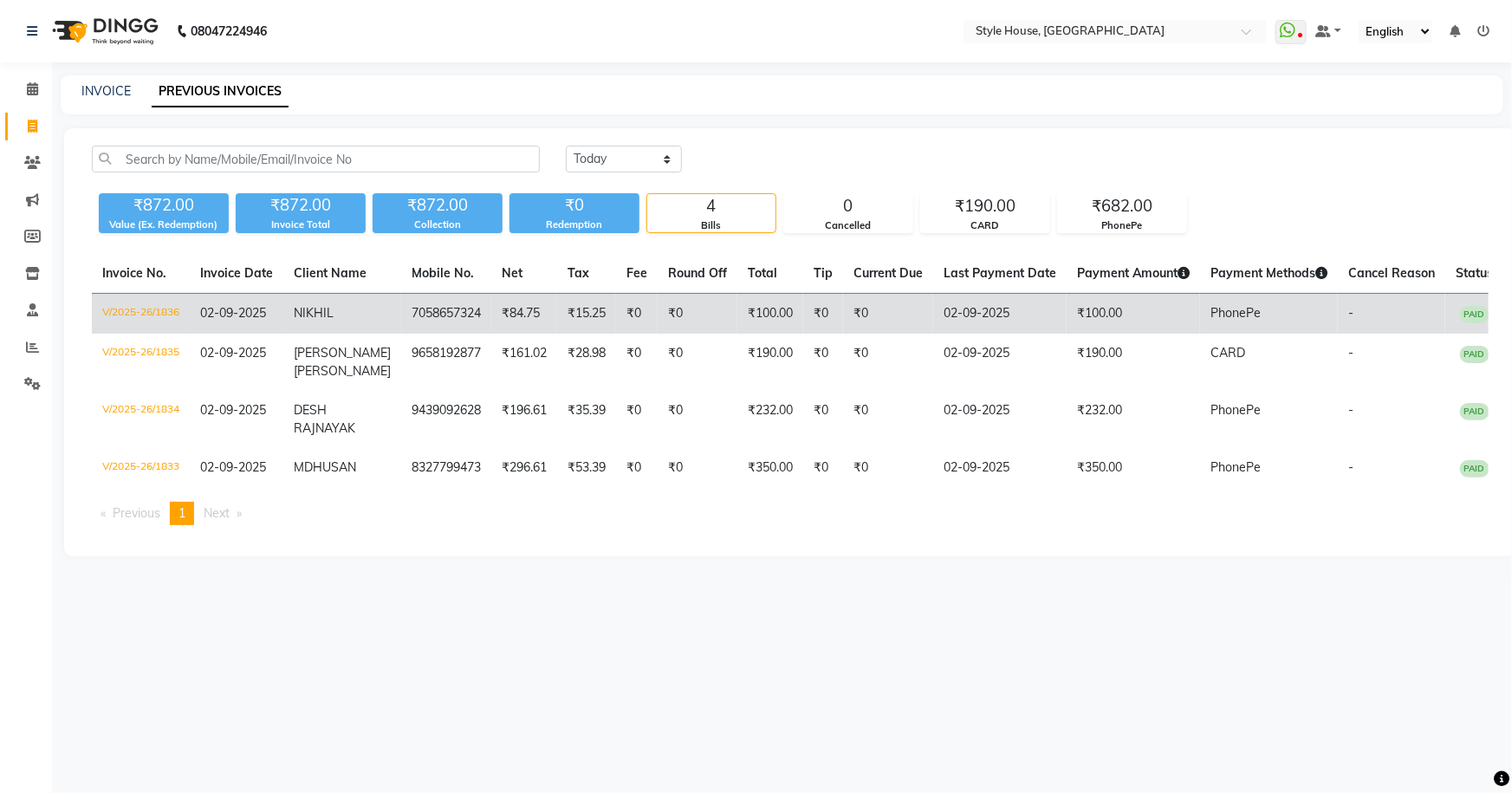
click at [1460, 315] on span "PAID" at bounding box center [1475, 315] width 30 height 17
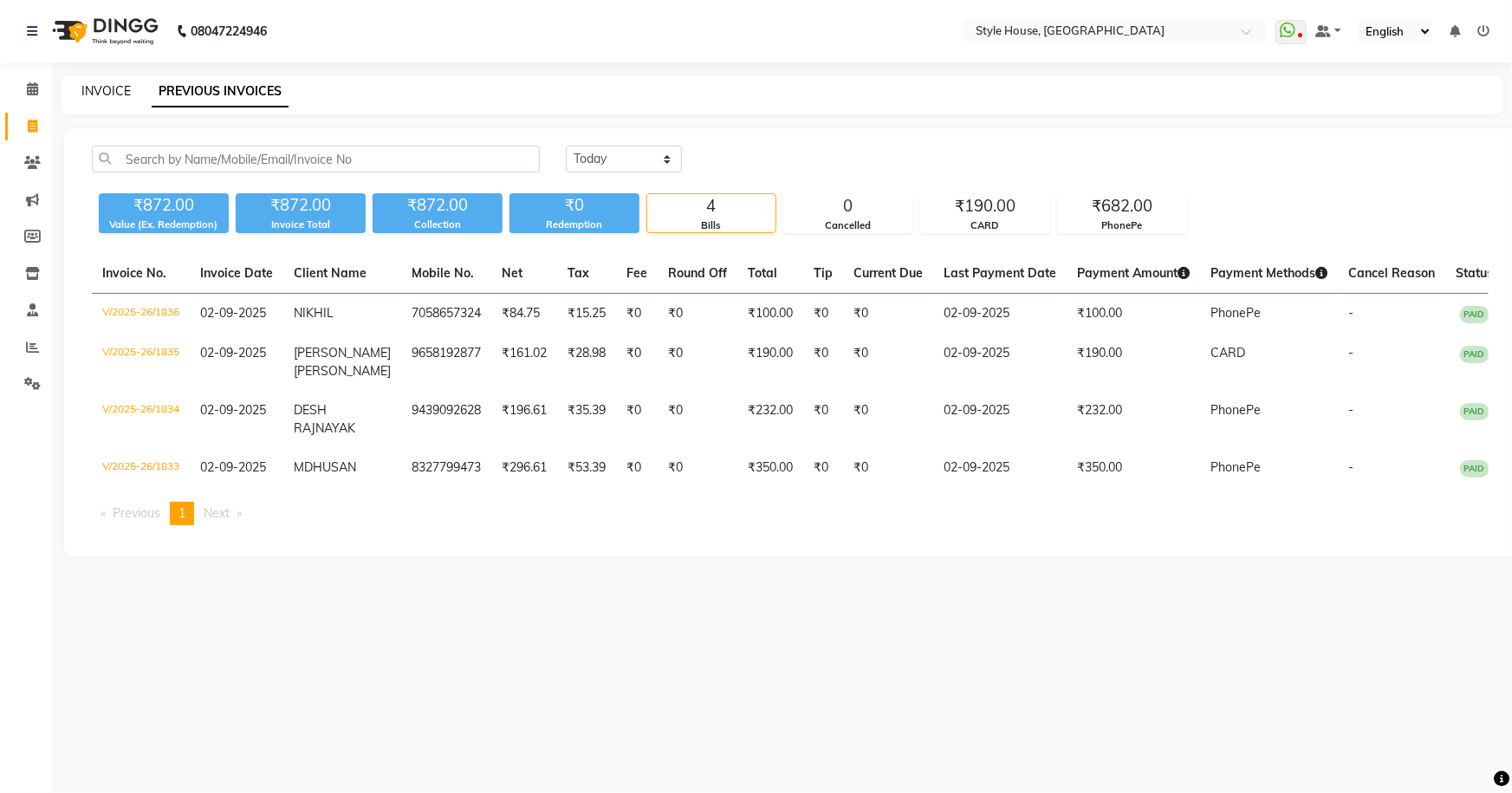
click at [94, 88] on link "INVOICE" at bounding box center [106, 92] width 50 height 16
select select "service"
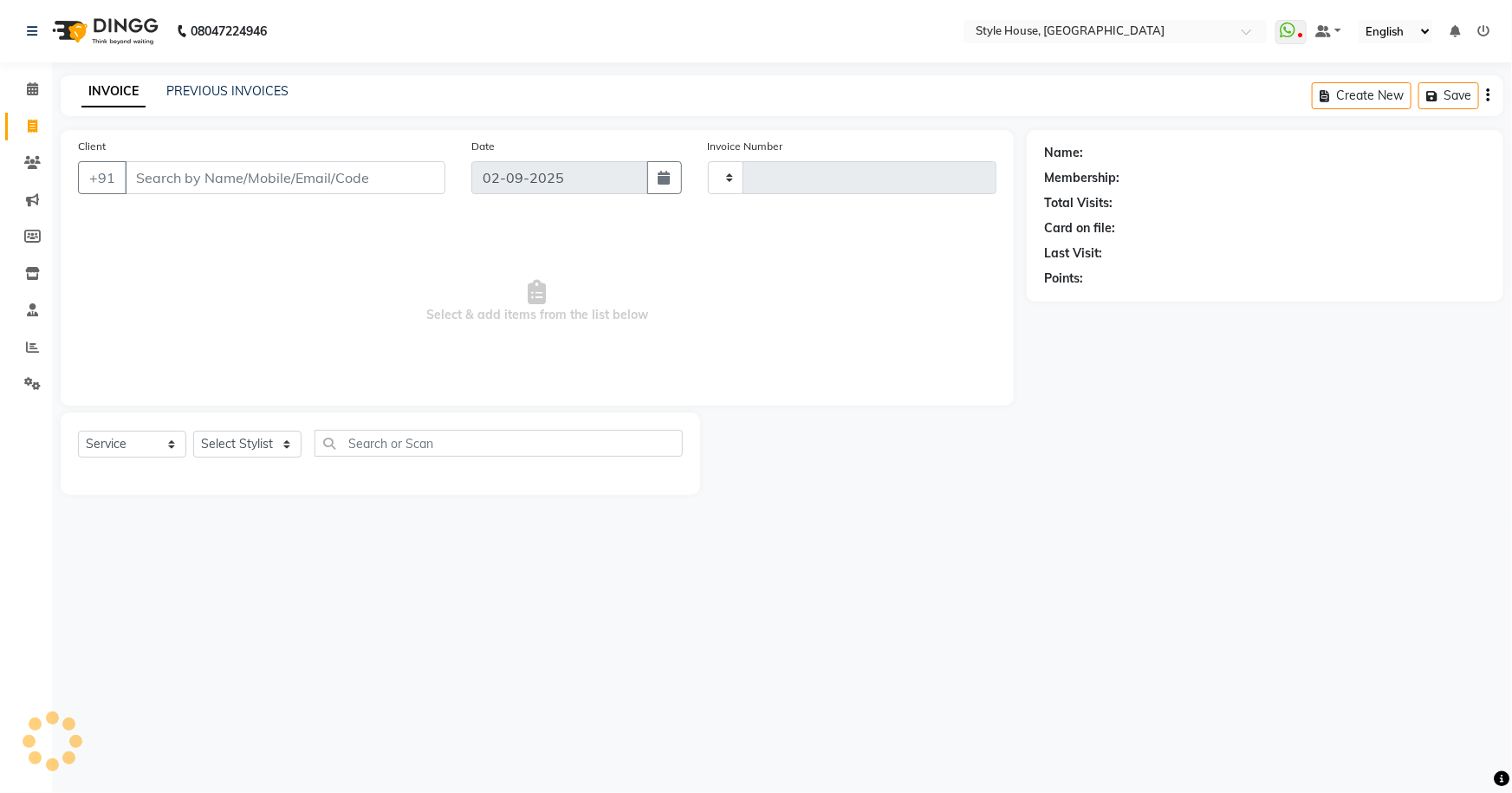
type input "1837"
select select "4237"
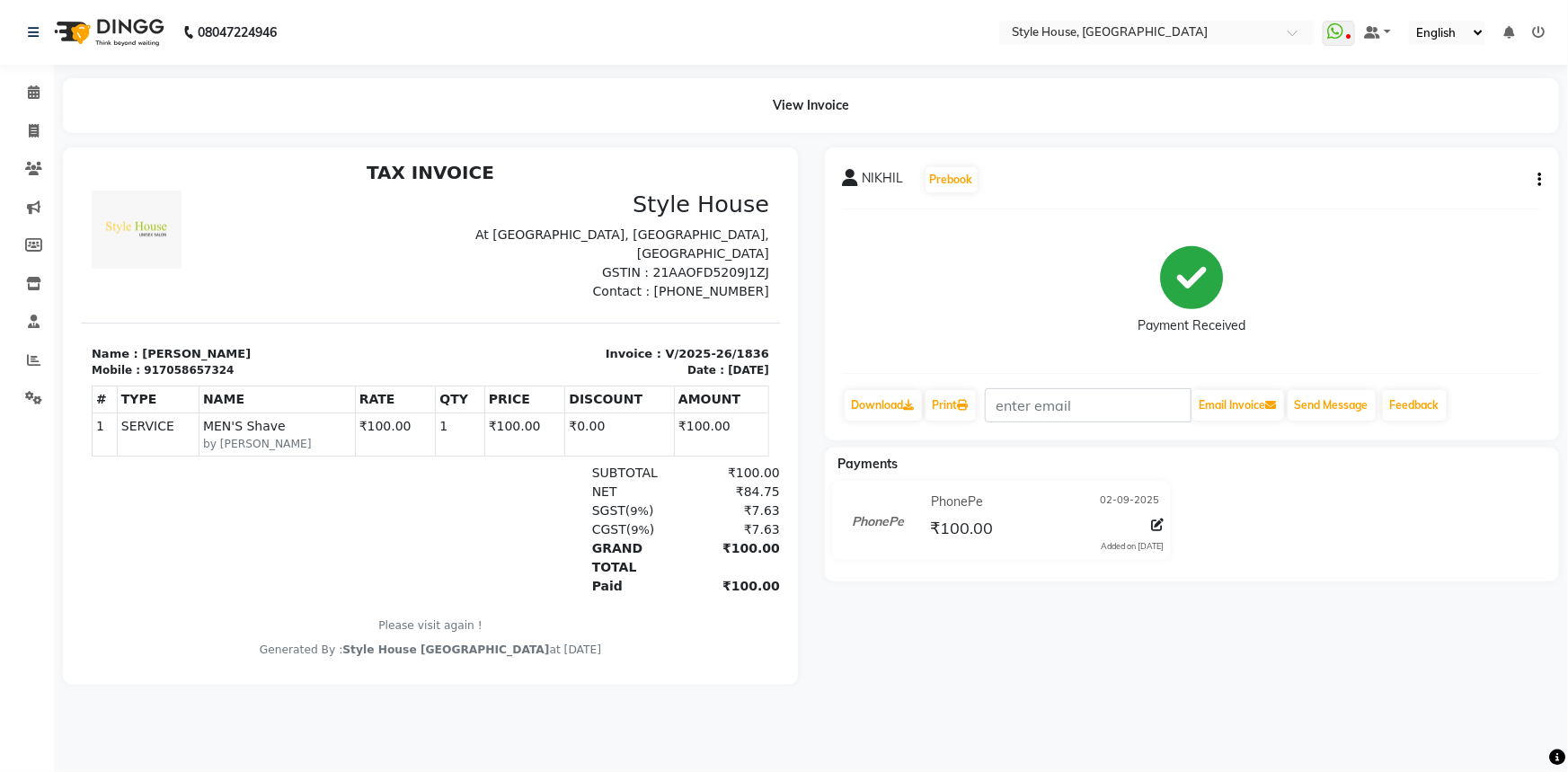
scroll to position [14, 0]
drag, startPoint x: 27, startPoint y: 94, endPoint x: 36, endPoint y: 136, distance: 43.0
click at [28, 94] on icon at bounding box center [33, 92] width 12 height 14
click at [36, 136] on icon at bounding box center [33, 130] width 10 height 14
select select "service"
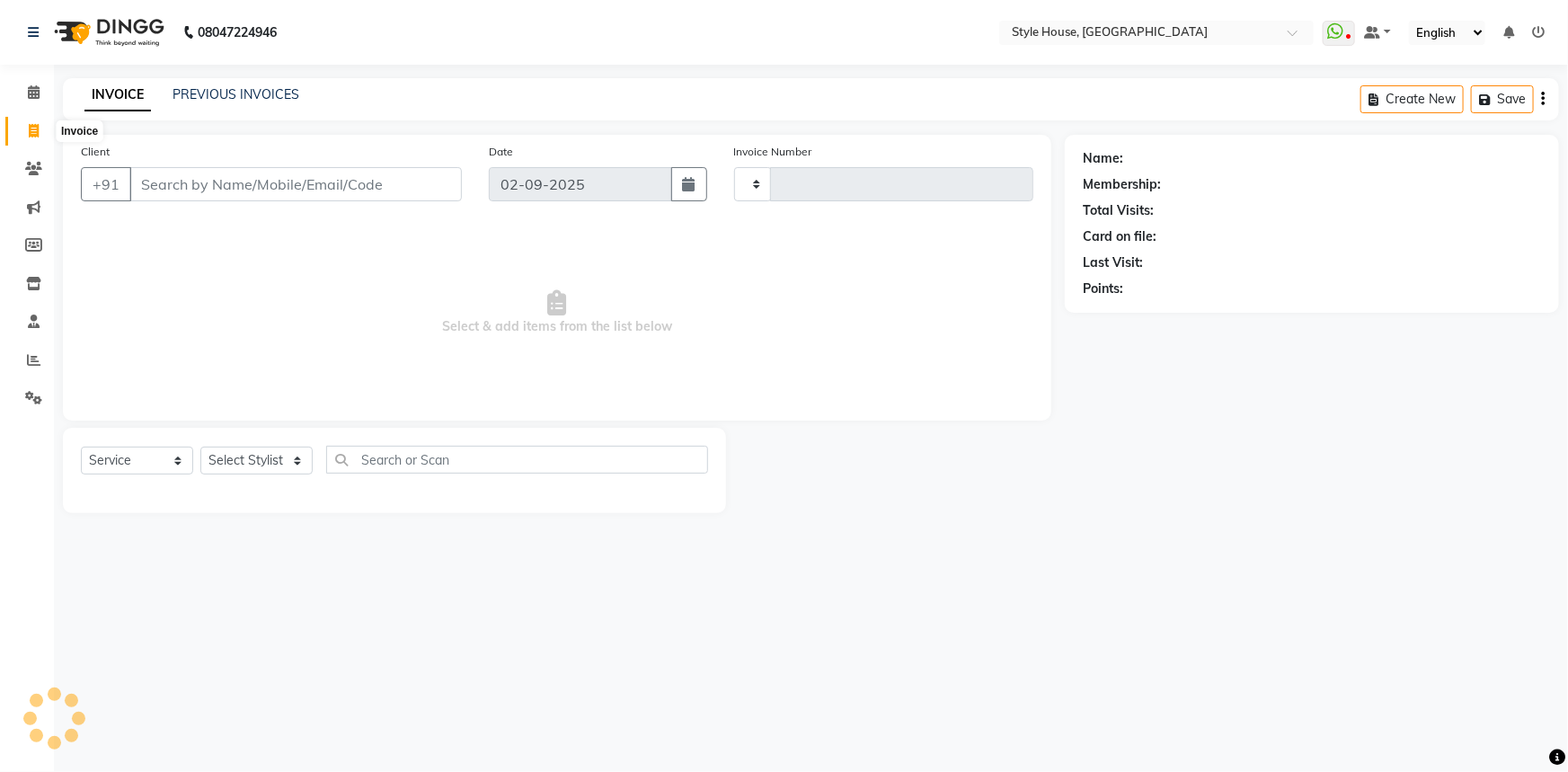
type input "1837"
select select "4237"
